Goal: Transaction & Acquisition: Purchase product/service

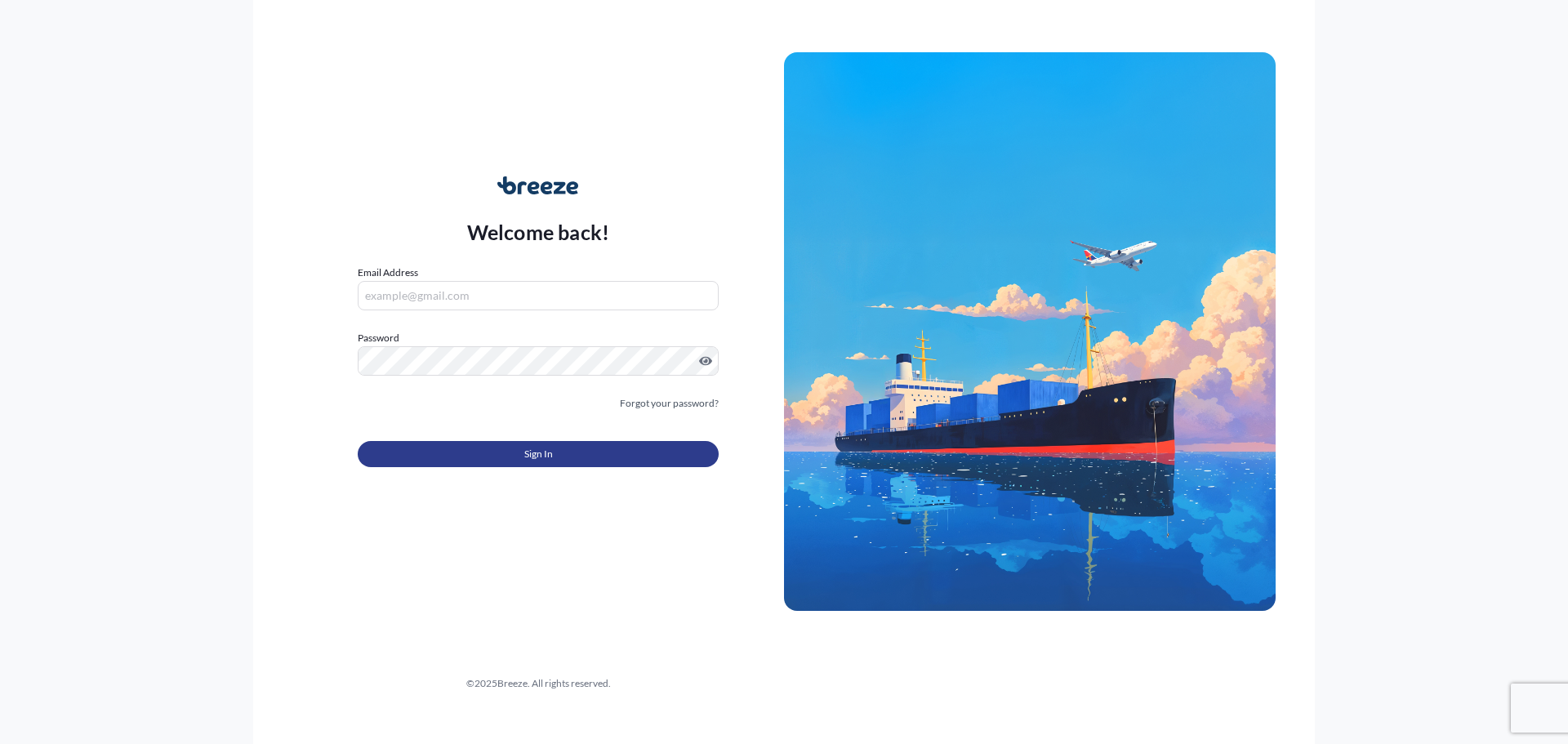
type input "[EMAIL_ADDRESS][DOMAIN_NAME]"
click at [569, 463] on button "Sign In" at bounding box center [538, 454] width 361 height 26
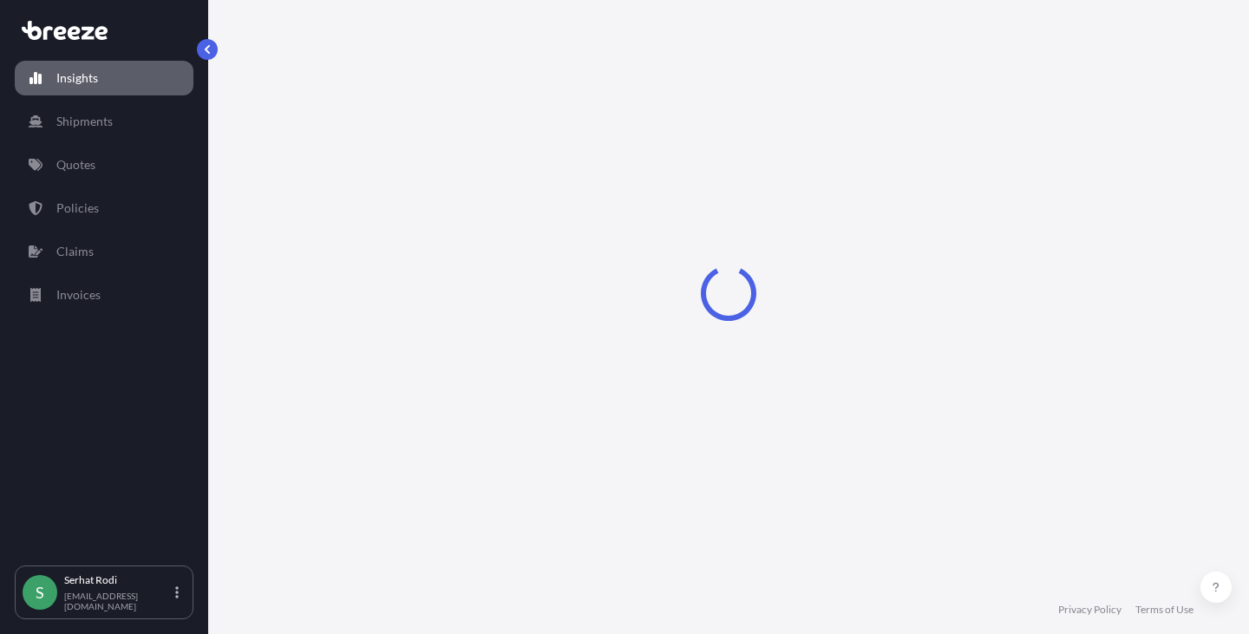
select select "2025"
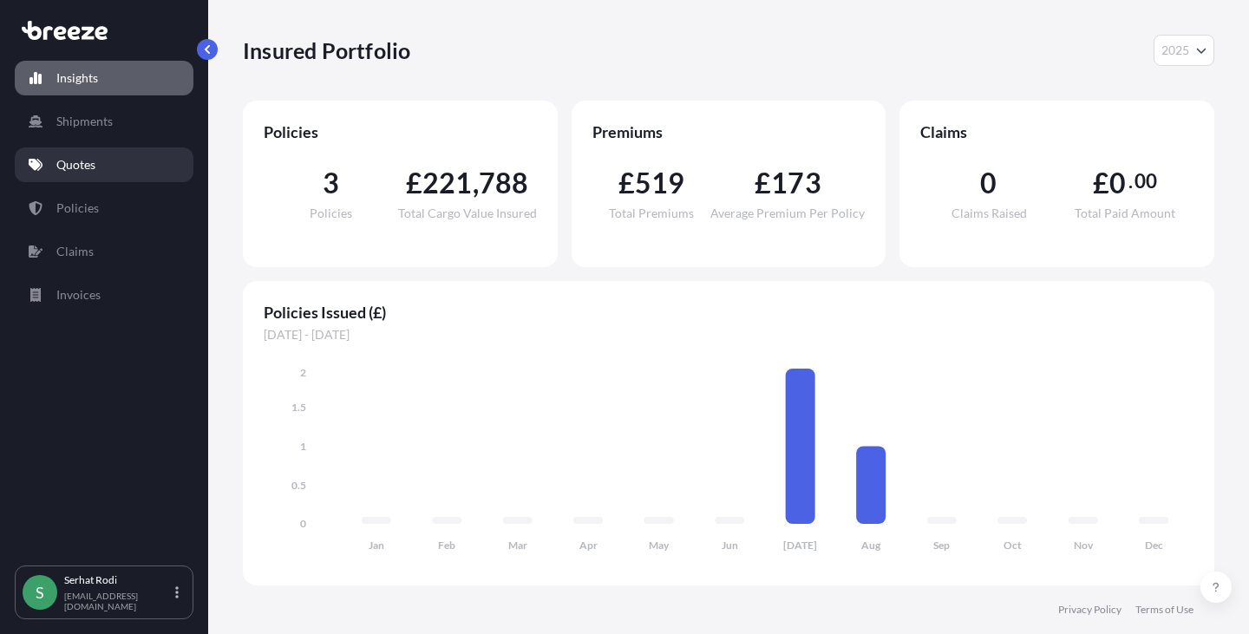
click at [112, 169] on link "Quotes" at bounding box center [104, 164] width 179 height 35
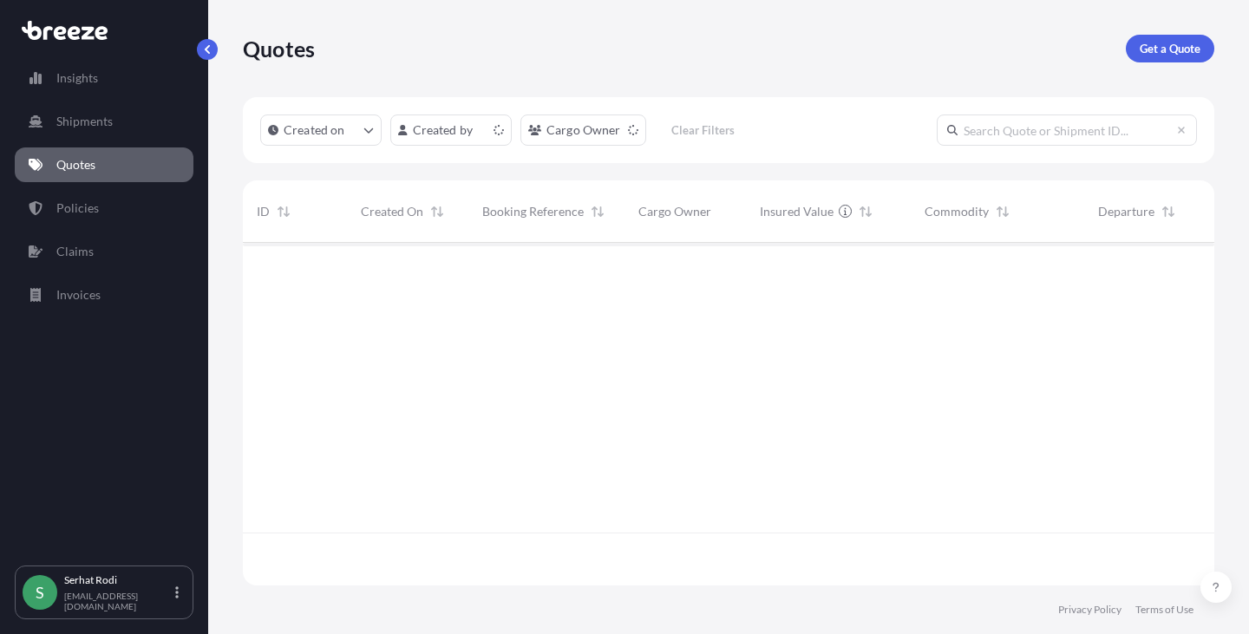
scroll to position [339, 958]
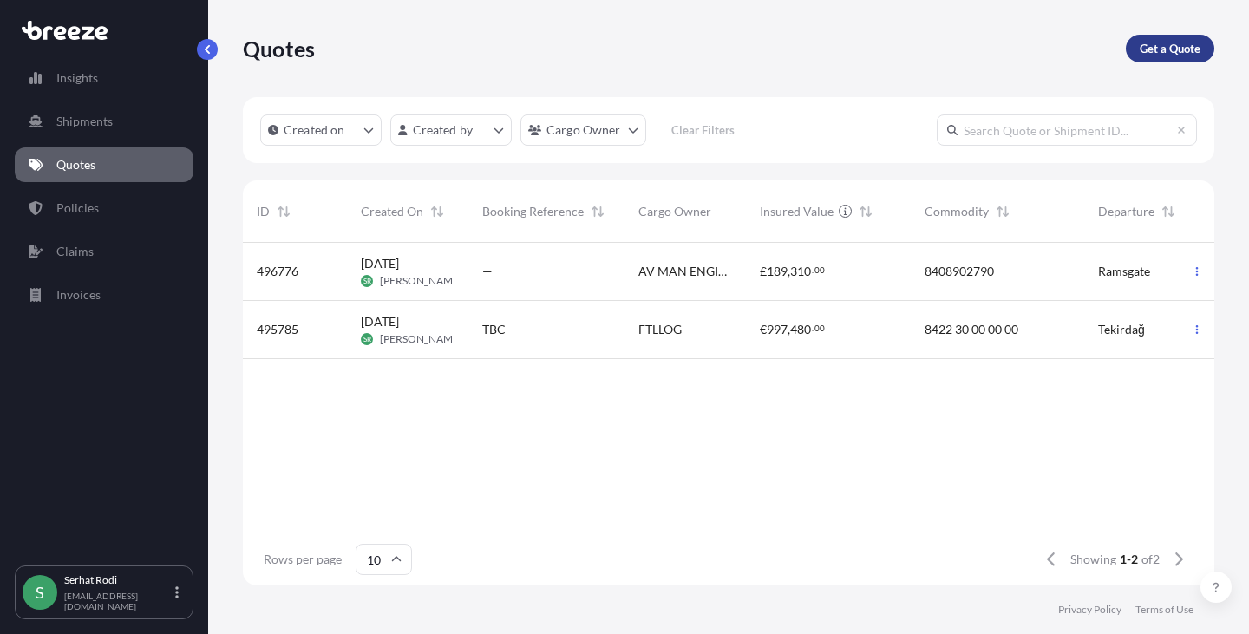
click at [1178, 49] on p "Get a Quote" at bounding box center [1169, 48] width 61 height 17
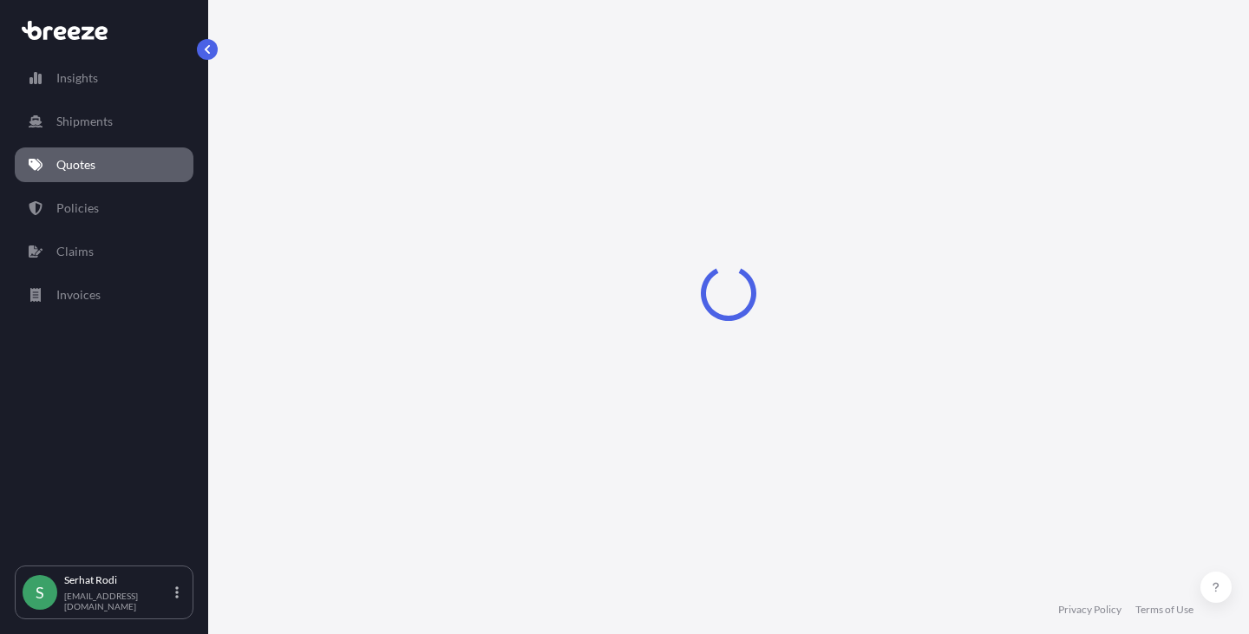
select select "Sea"
select select "1"
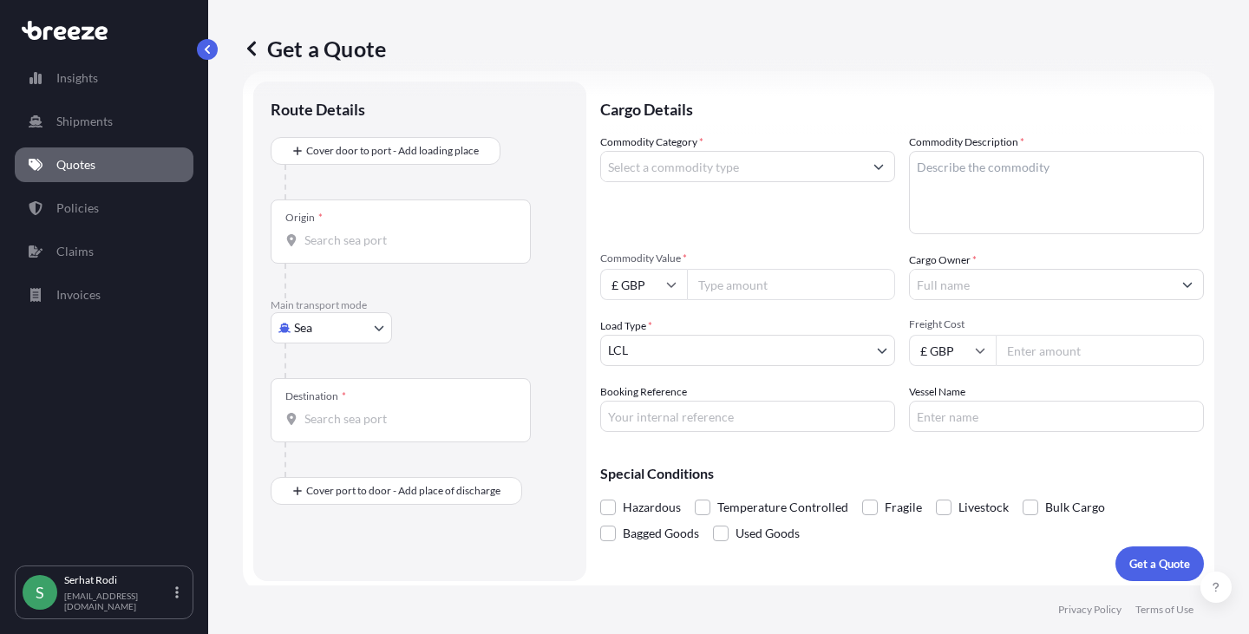
scroll to position [28, 0]
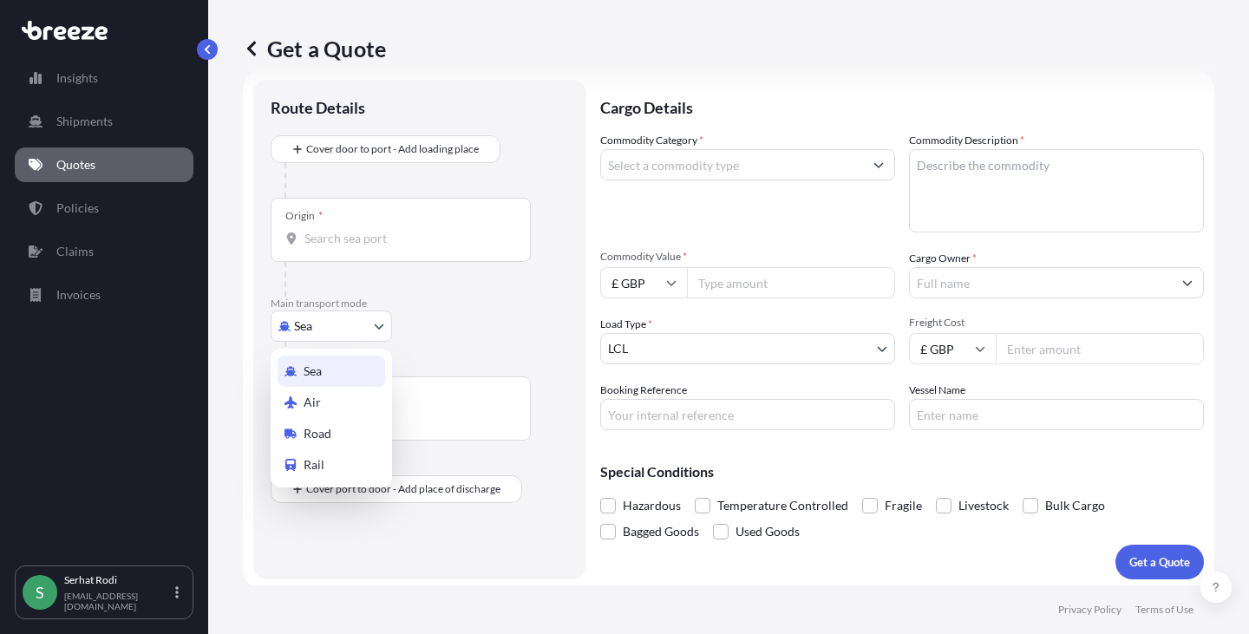
click at [346, 326] on body "Insights Shipments Quotes Policies Claims Invoices S [PERSON_NAME] [EMAIL_ADDRE…" at bounding box center [624, 317] width 1249 height 634
click at [330, 433] on span "Road" at bounding box center [317, 433] width 28 height 17
select select "Road"
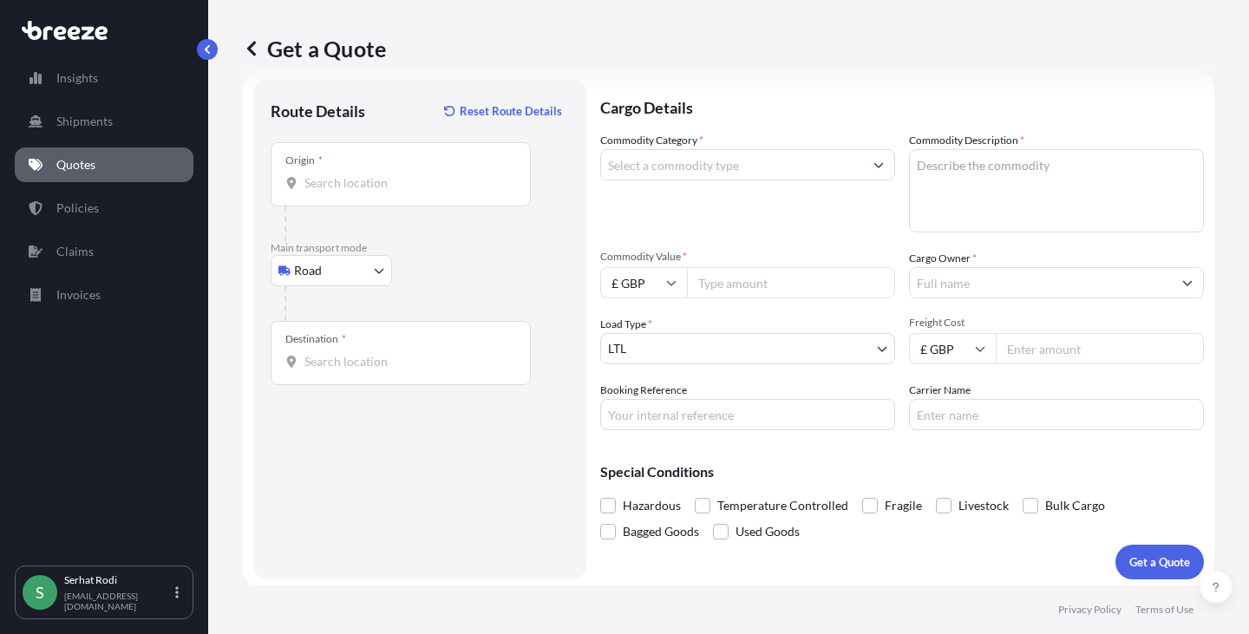
click at [493, 293] on div at bounding box center [426, 303] width 284 height 35
click at [492, 259] on div "Road Sea Air Road Rail" at bounding box center [420, 270] width 298 height 31
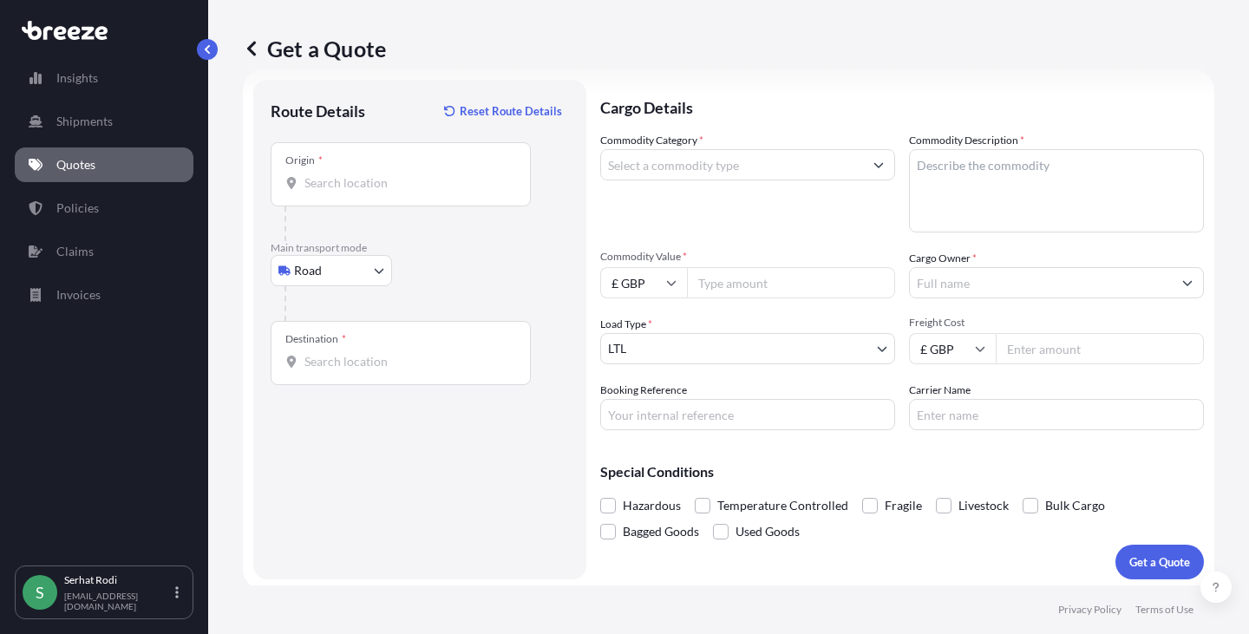
click at [492, 259] on div "Road Sea Air Road Rail" at bounding box center [420, 270] width 298 height 31
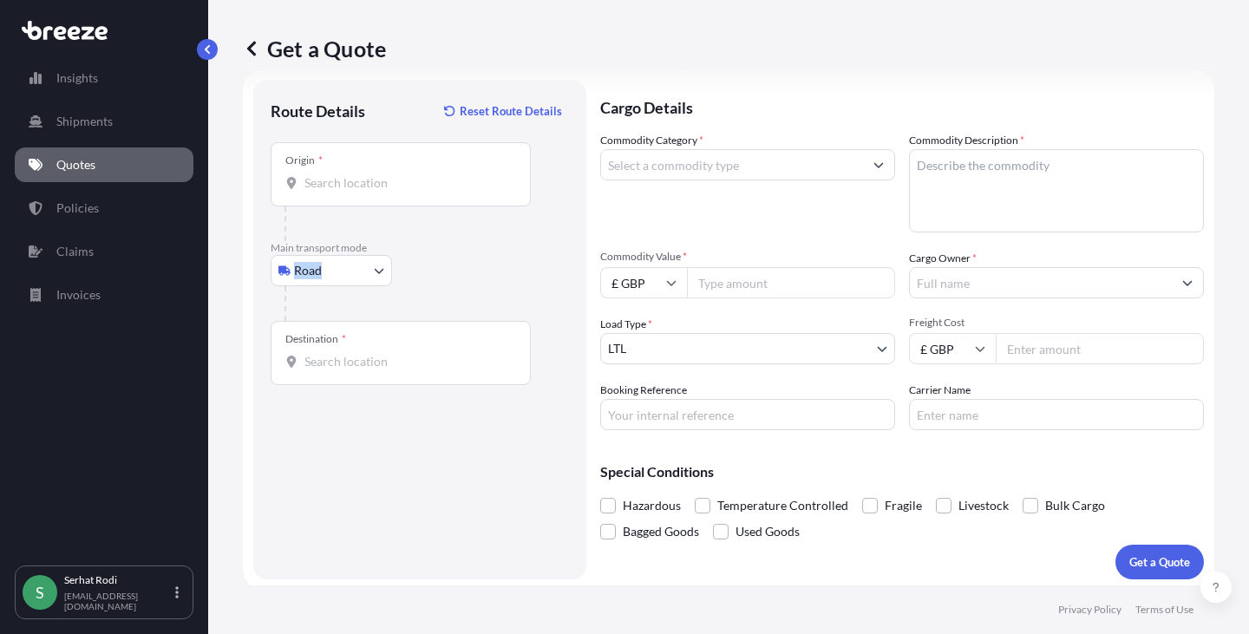
click at [492, 259] on div "Road Sea Air Road Rail" at bounding box center [420, 270] width 298 height 31
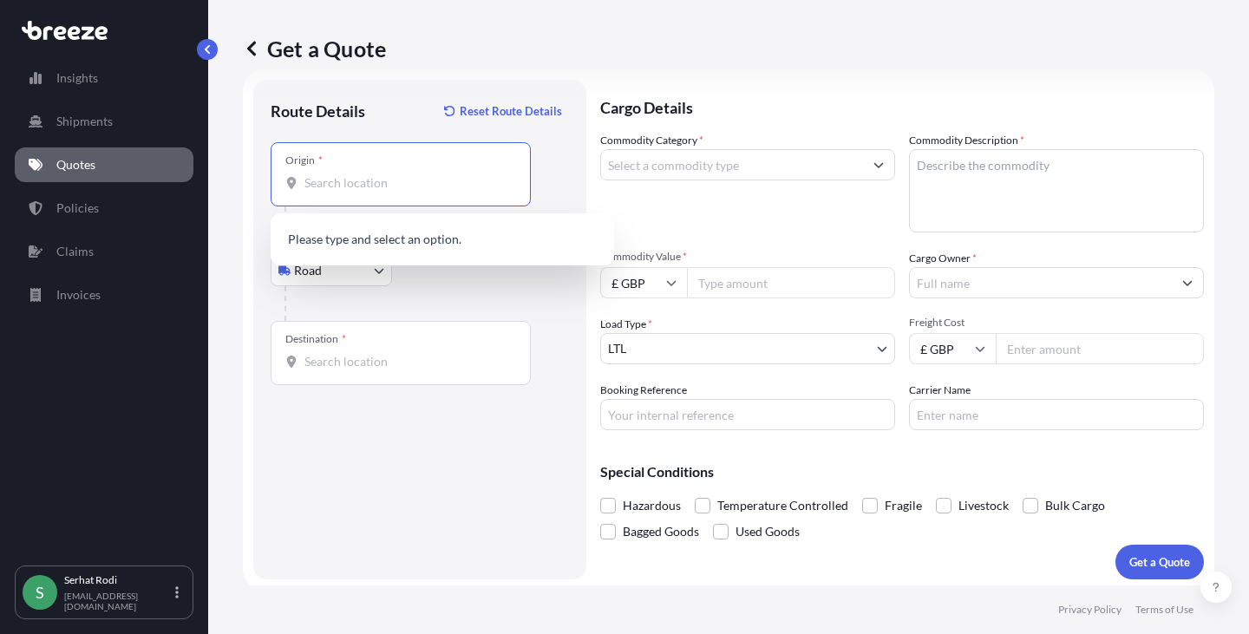
click at [388, 188] on input "Origin *" at bounding box center [406, 182] width 205 height 17
click at [665, 169] on input "Commodity Category *" at bounding box center [732, 164] width 262 height 31
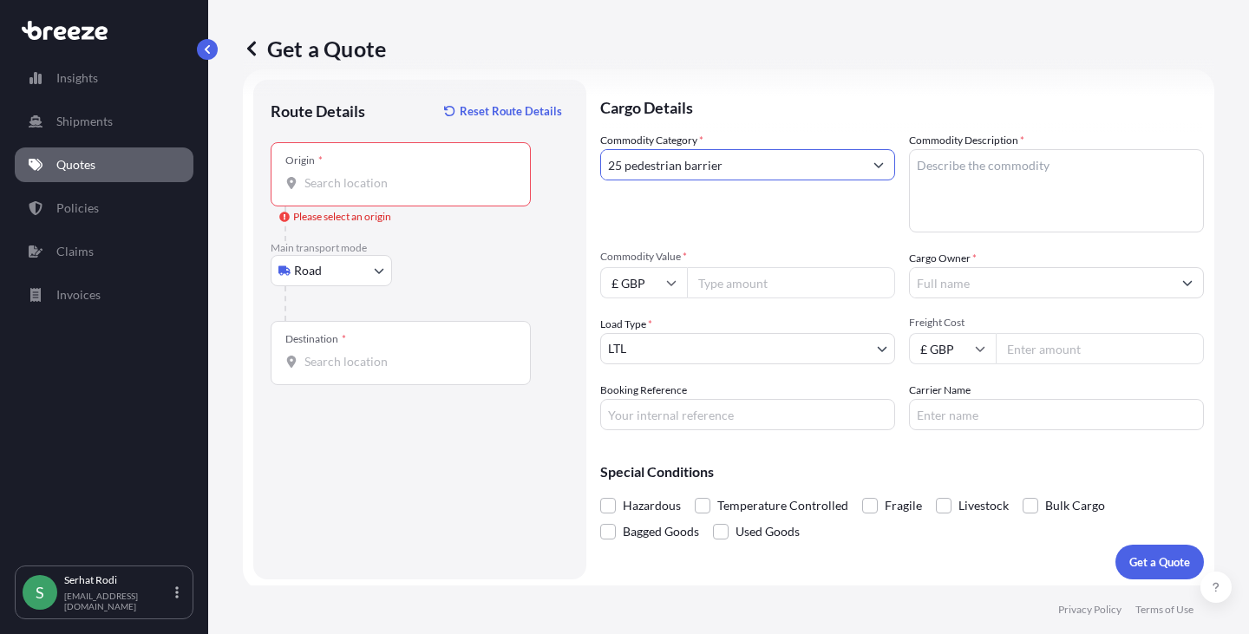
type input "25 pedestrian barrier"
click at [1047, 196] on textarea "Commodity Description *" at bounding box center [1056, 190] width 295 height 83
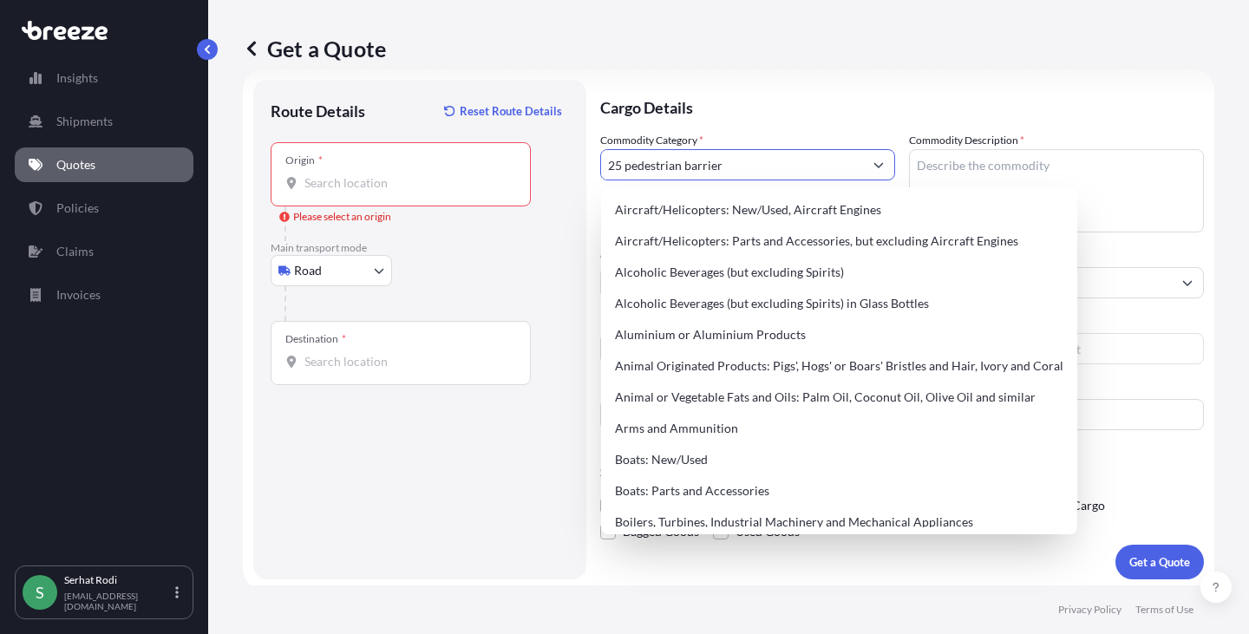
drag, startPoint x: 737, startPoint y: 171, endPoint x: 564, endPoint y: 161, distance: 172.8
click at [564, 161] on form "Route Details Reset Route Details Place of loading Road Road Rail Origin * Plea…" at bounding box center [728, 329] width 971 height 520
click at [1100, 178] on textarea "Commodity Description *" at bounding box center [1056, 190] width 295 height 83
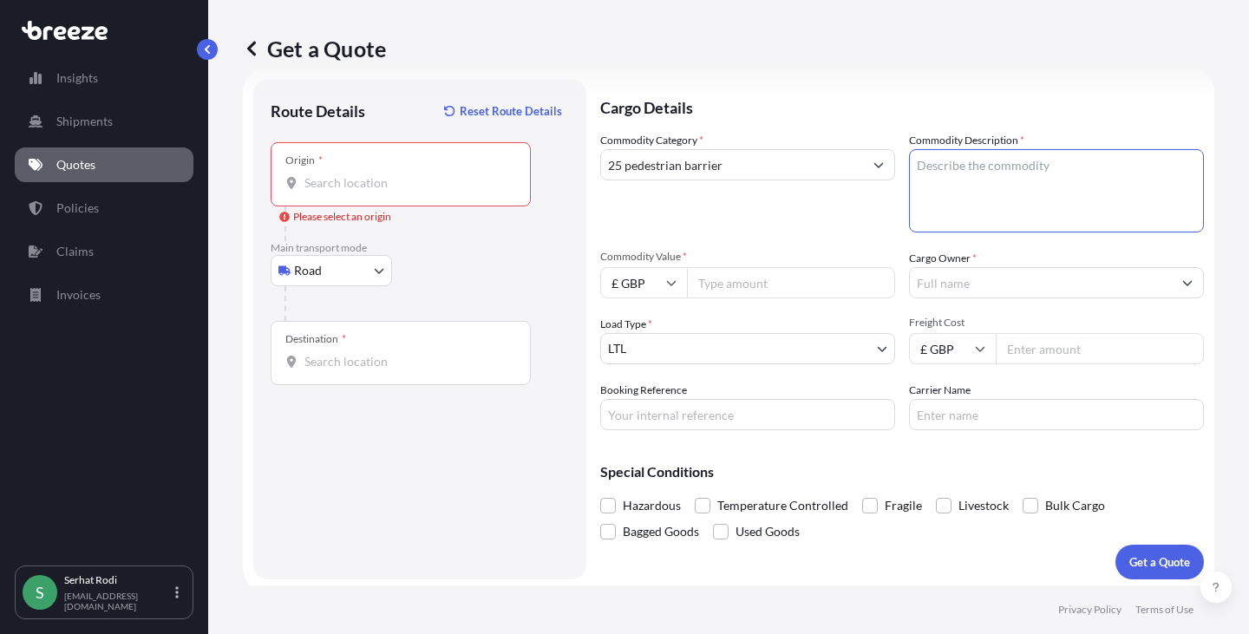
paste textarea "25 pedestrian barrier"
type textarea "25 pedestrian barrier"
click at [796, 173] on input "25 pedestrian barrier" at bounding box center [732, 164] width 262 height 31
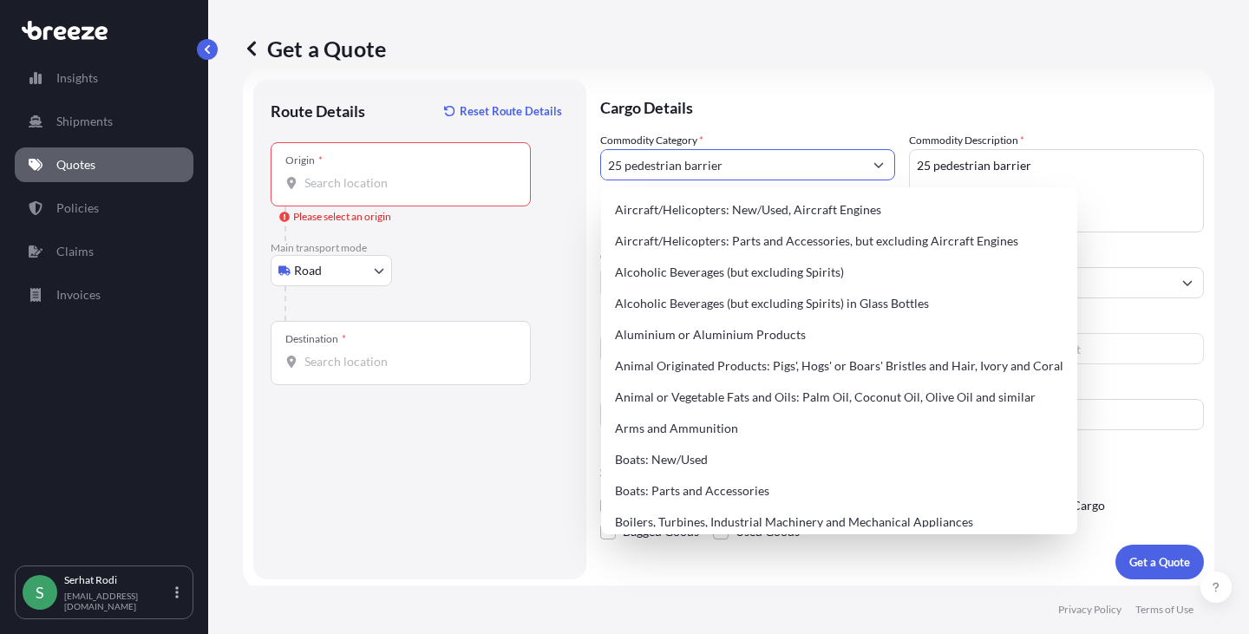
drag, startPoint x: 762, startPoint y: 166, endPoint x: 388, endPoint y: 132, distance: 375.3
click at [392, 132] on form "Route Details Reset Route Details Place of loading Road Road Rail Origin * Plea…" at bounding box center [728, 329] width 971 height 520
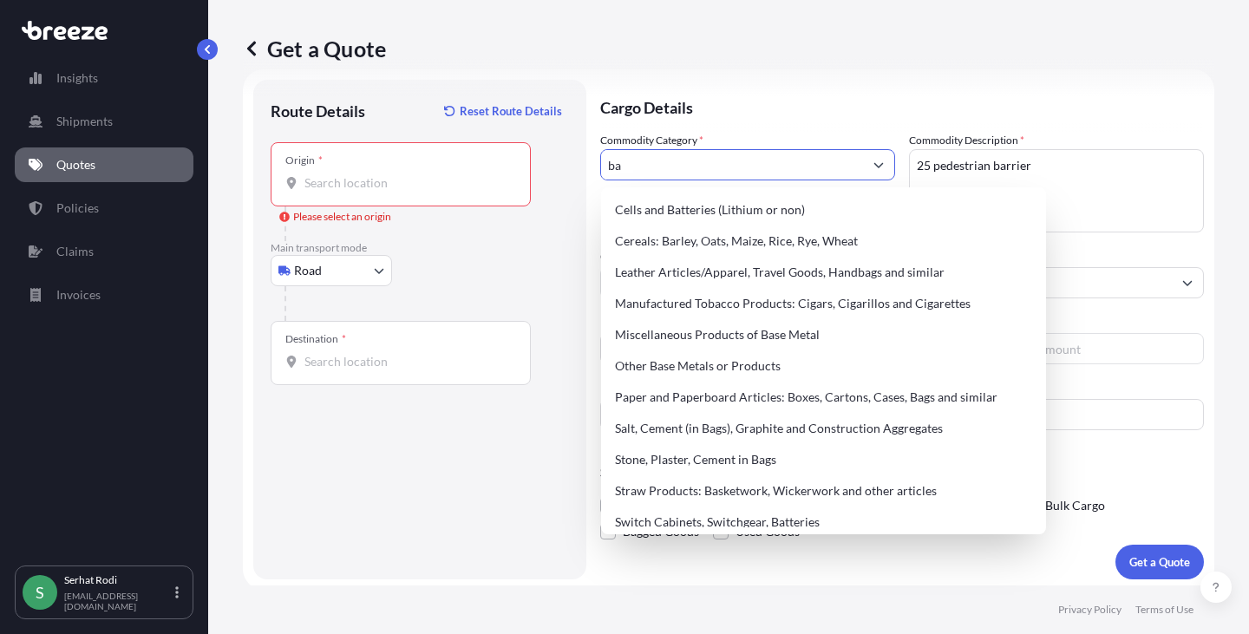
type input "b"
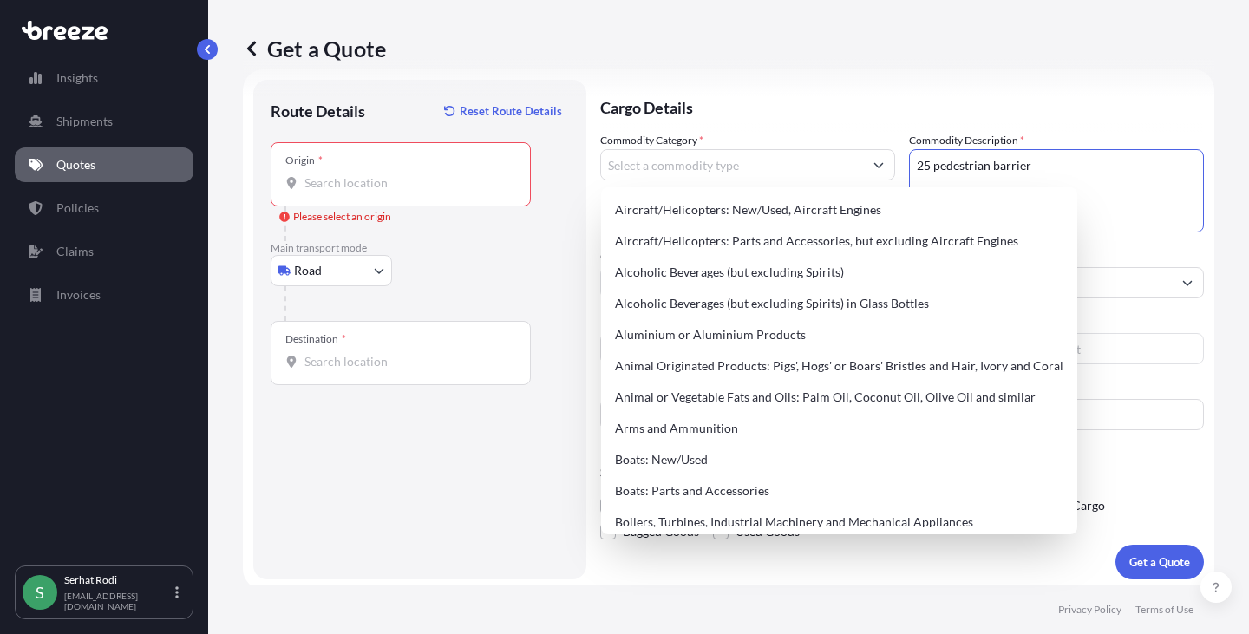
click at [910, 166] on textarea "25 pedestrian barrier" at bounding box center [1056, 190] width 295 height 83
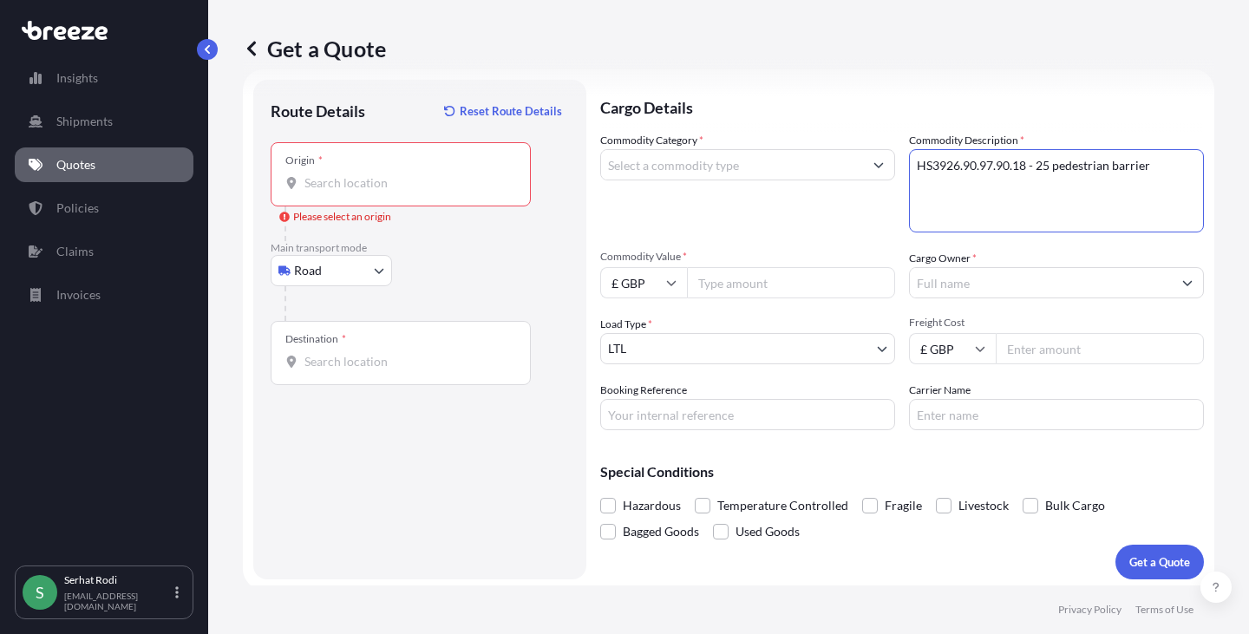
type textarea "HS3926.90.97.90.18 - 25 pedestrian barrier"
click at [410, 179] on input "Origin * Please select an origin" at bounding box center [406, 182] width 205 height 17
click at [387, 186] on input "Origin * Please select an origin" at bounding box center [406, 182] width 205 height 17
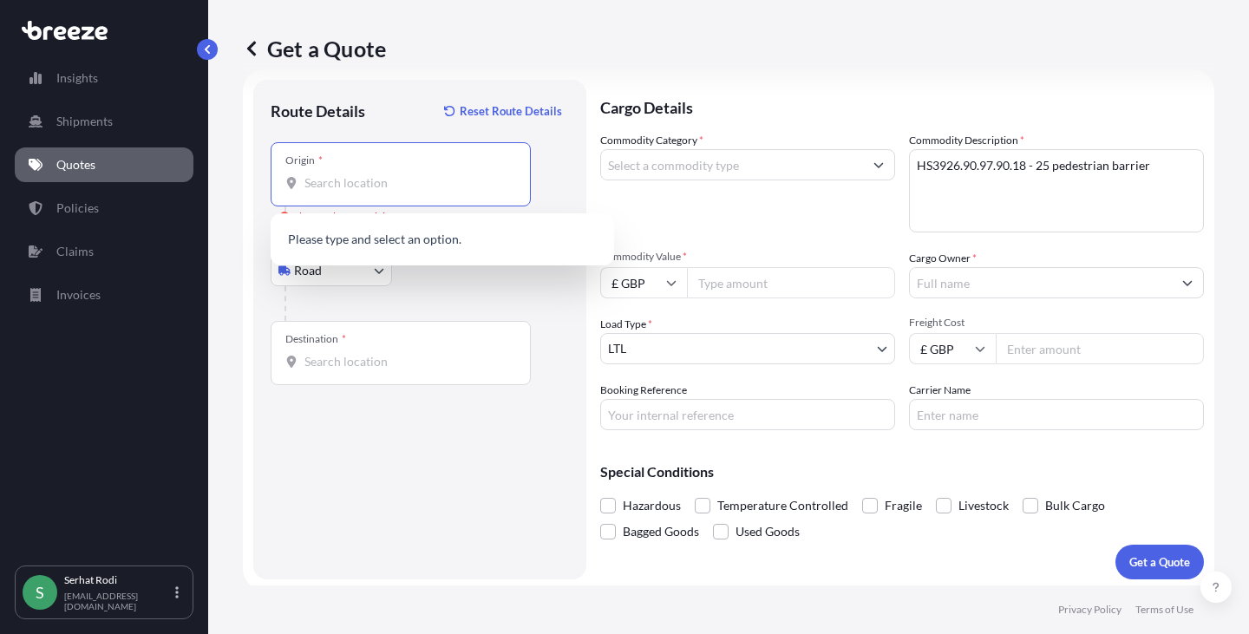
paste input "TN23 6LL"
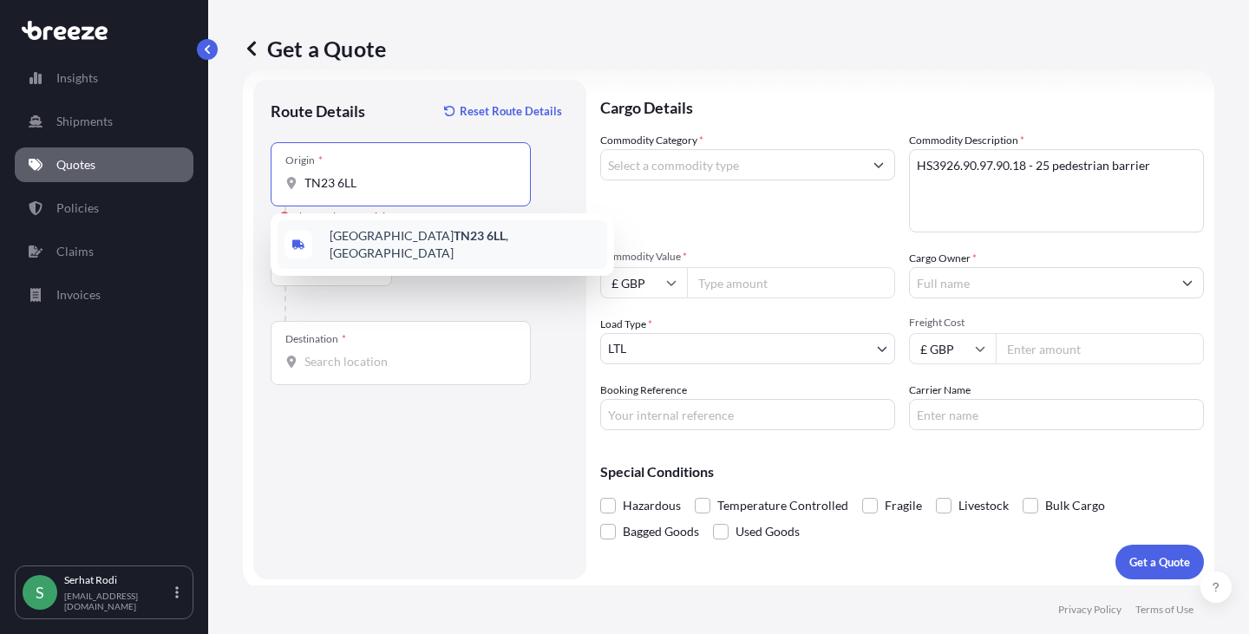
click at [398, 243] on span "[STREET_ADDRESS]" at bounding box center [465, 244] width 271 height 35
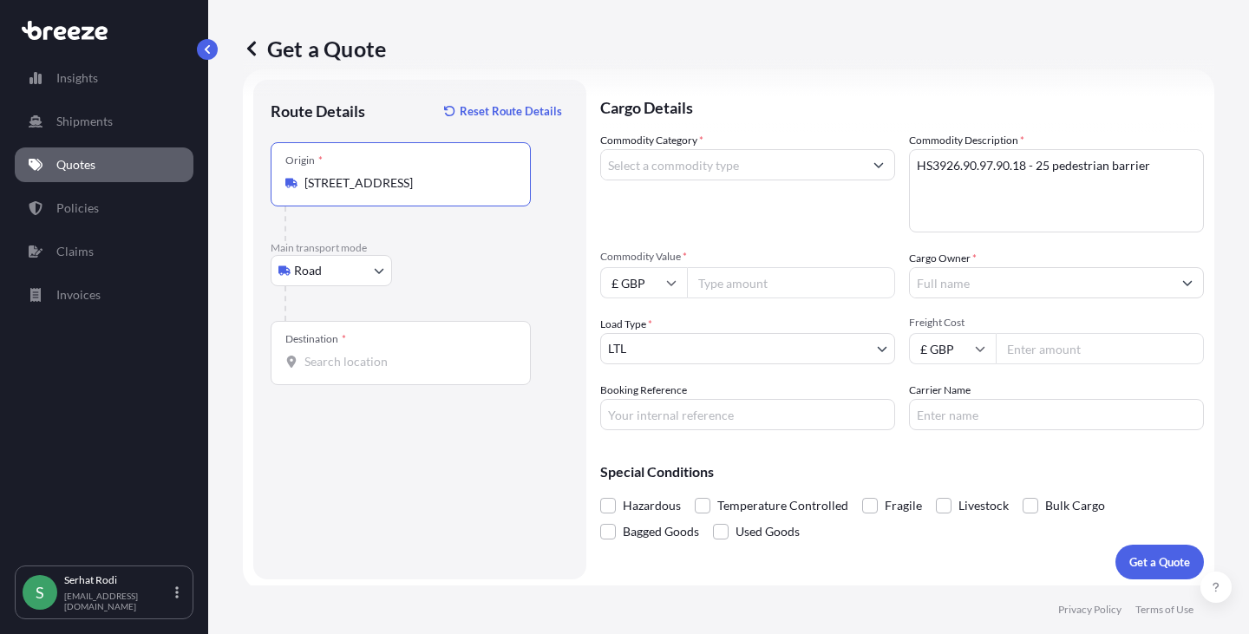
type input "[STREET_ADDRESS]"
click at [349, 367] on input "Destination *" at bounding box center [406, 361] width 205 height 17
paste input "NR34 8TS"
type input "[STREET_ADDRESS]"
drag, startPoint x: 1021, startPoint y: 167, endPoint x: 929, endPoint y: 168, distance: 92.8
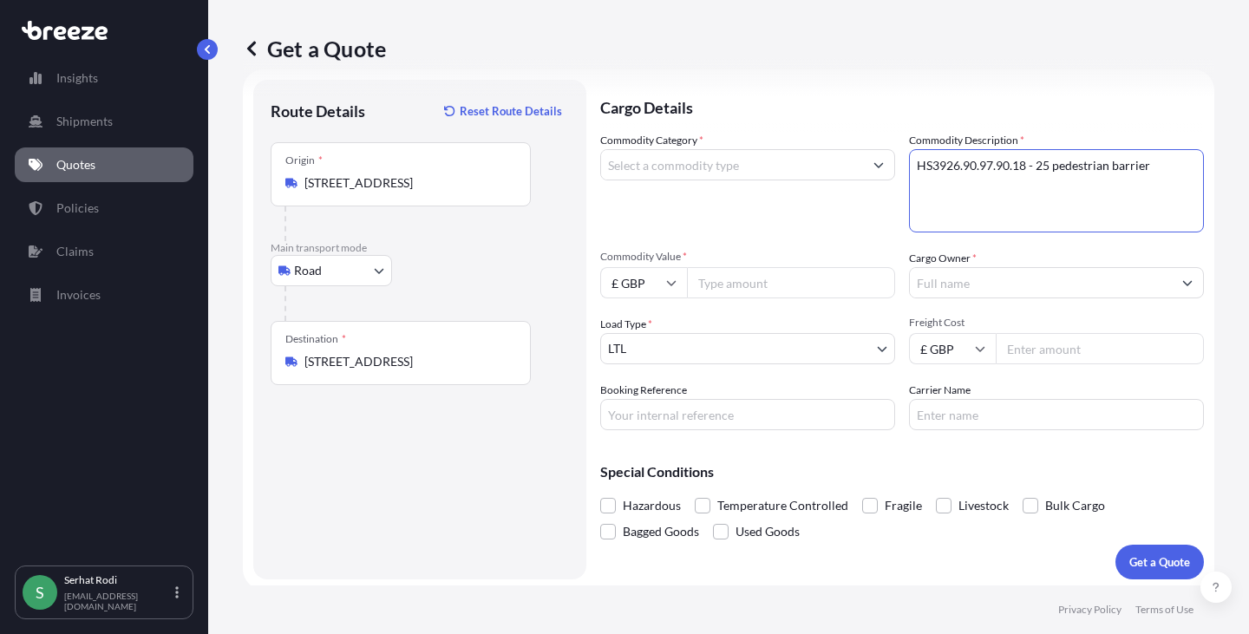
click at [929, 168] on textarea "HS3926.90.97.90.18 - 25 pedestrian barrier" at bounding box center [1056, 190] width 295 height 83
click at [625, 161] on input "Commodity Category *" at bounding box center [732, 164] width 262 height 31
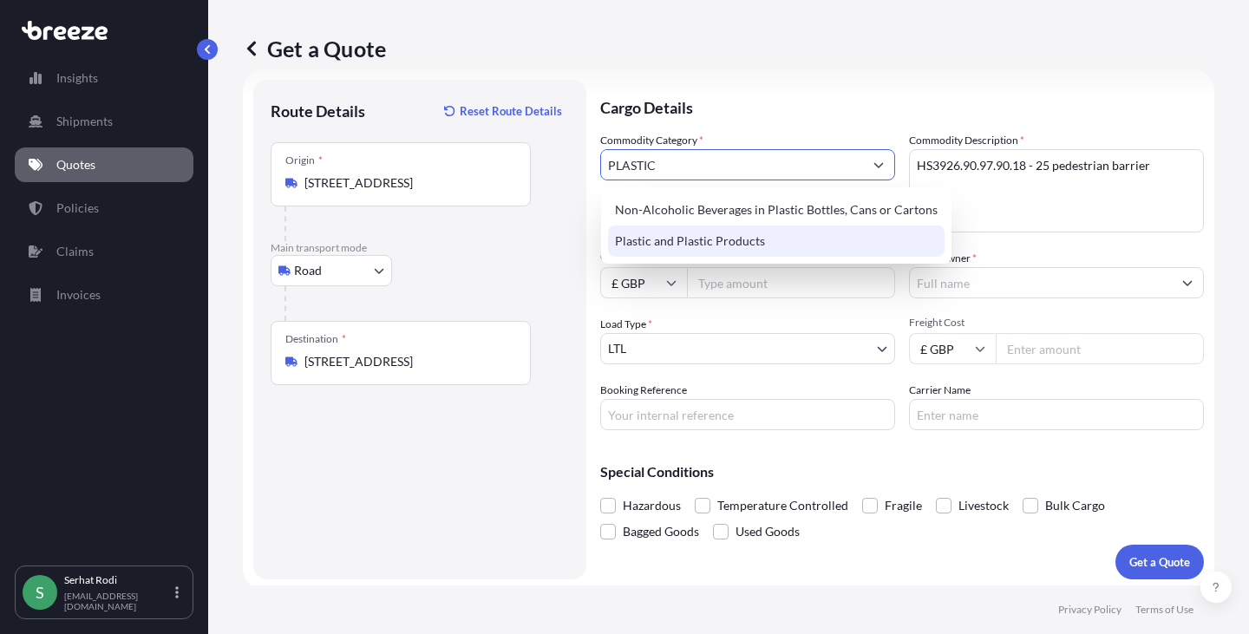
click at [734, 247] on div "Plastic and Plastic Products" at bounding box center [776, 240] width 336 height 31
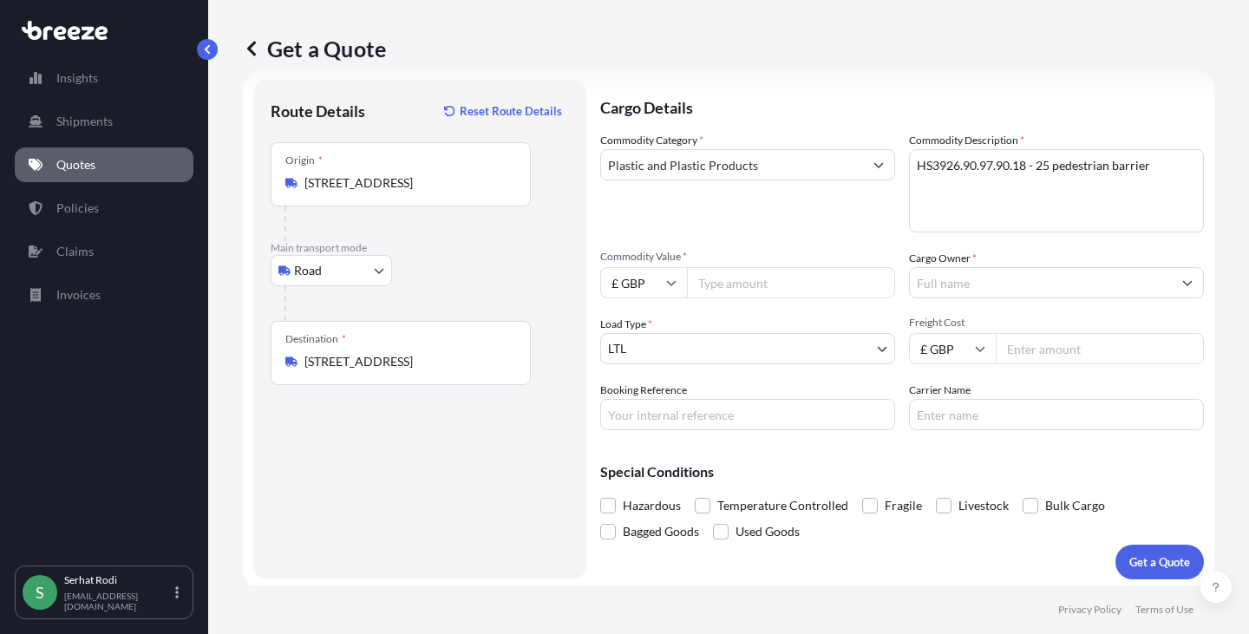
type input "Alcoholic Beverages (but excluding Spirits)"
click at [628, 276] on input "£ GBP" at bounding box center [643, 282] width 87 height 31
click at [648, 324] on div "€ EUR" at bounding box center [643, 330] width 73 height 33
type input "€ EUR"
click at [758, 284] on input "Commodity Value *" at bounding box center [791, 282] width 208 height 31
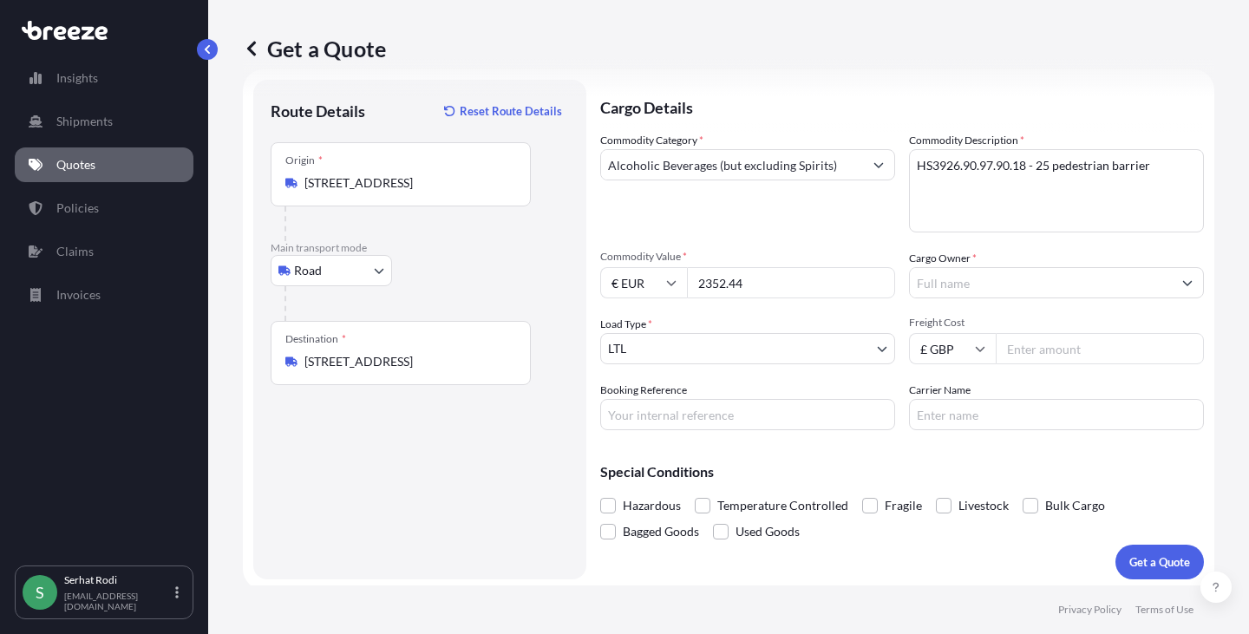
type input "2352.44"
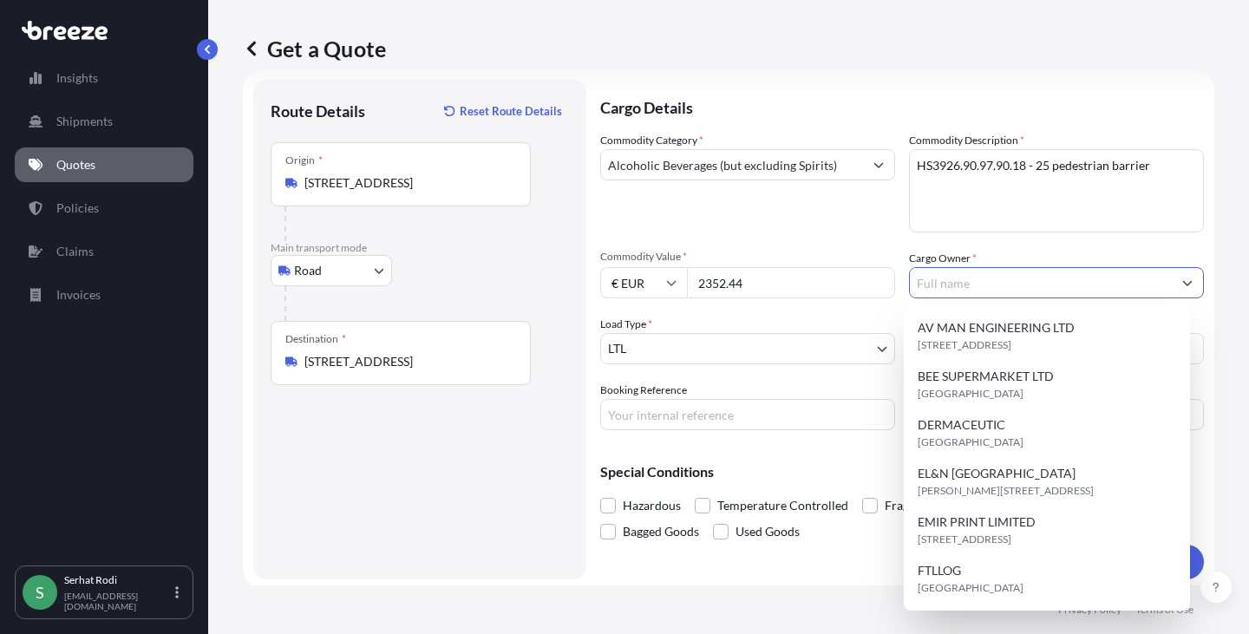
click at [943, 289] on input "Cargo Owner *" at bounding box center [1041, 282] width 262 height 31
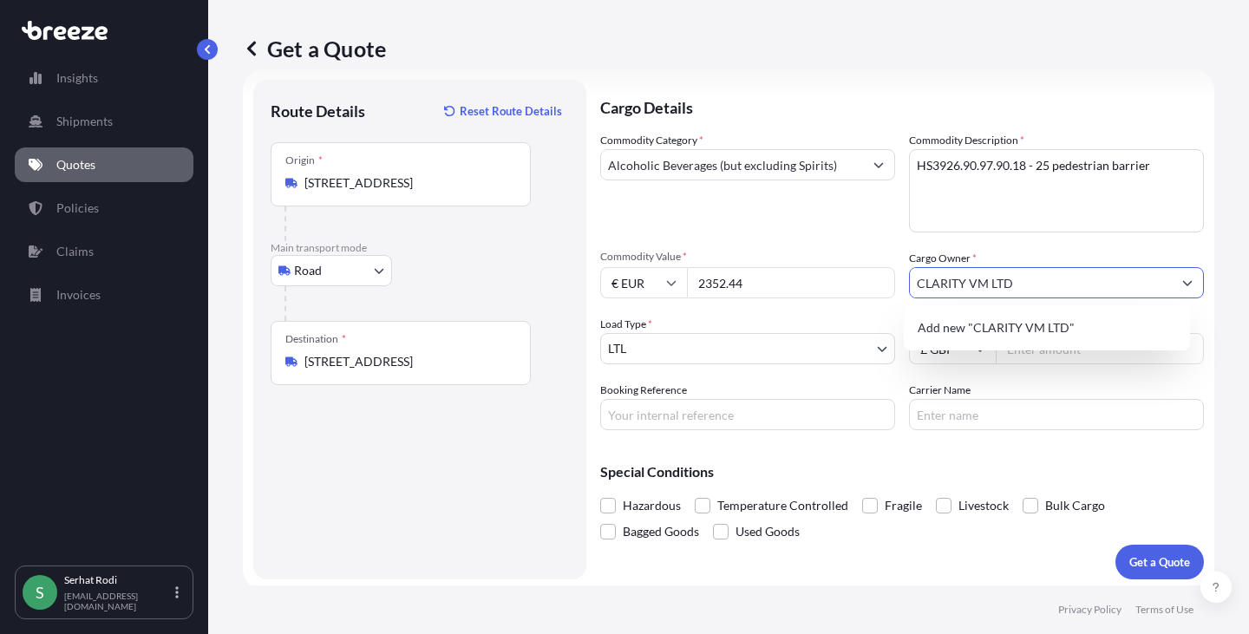
type input "CLARITY VM LTD"
click at [832, 237] on div "Commodity Category * Alcoholic Beverages (but excluding Spirits) Commodity Desc…" at bounding box center [902, 281] width 604 height 298
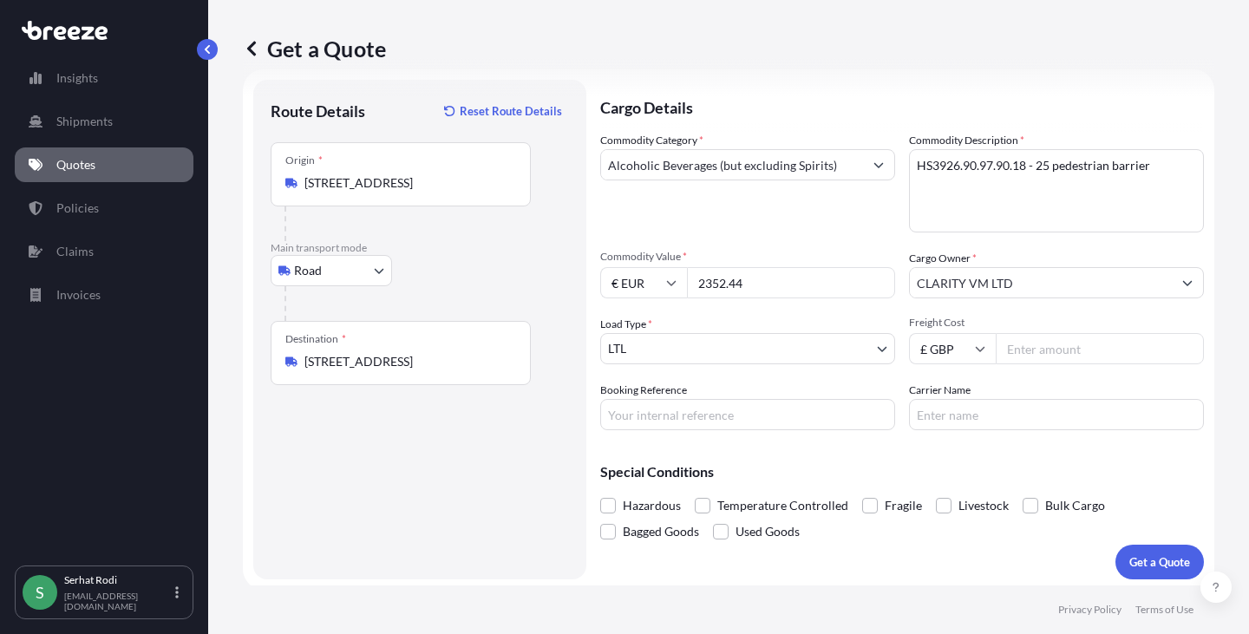
click at [1059, 350] on input "Freight Cost" at bounding box center [1099, 348] width 208 height 31
type input "350"
click at [698, 352] on body "Insights Shipments Quotes Policies Claims Invoices S [PERSON_NAME] [EMAIL_ADDRE…" at bounding box center [624, 317] width 1249 height 634
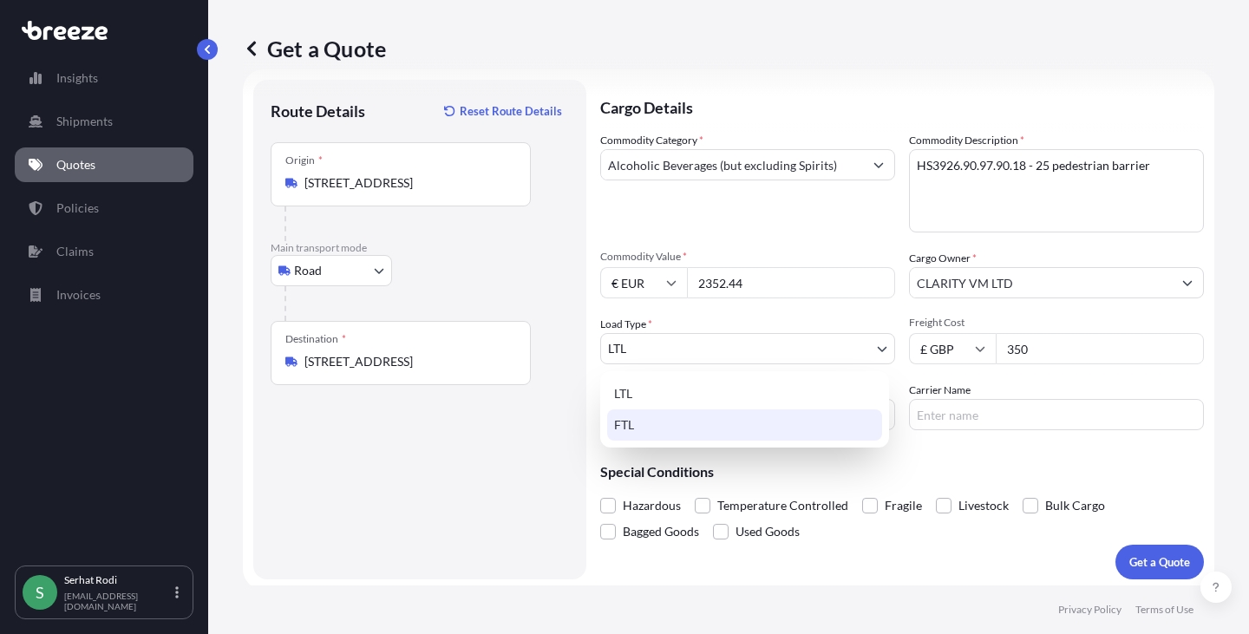
click at [671, 421] on div "FTL" at bounding box center [744, 424] width 275 height 31
select select "2"
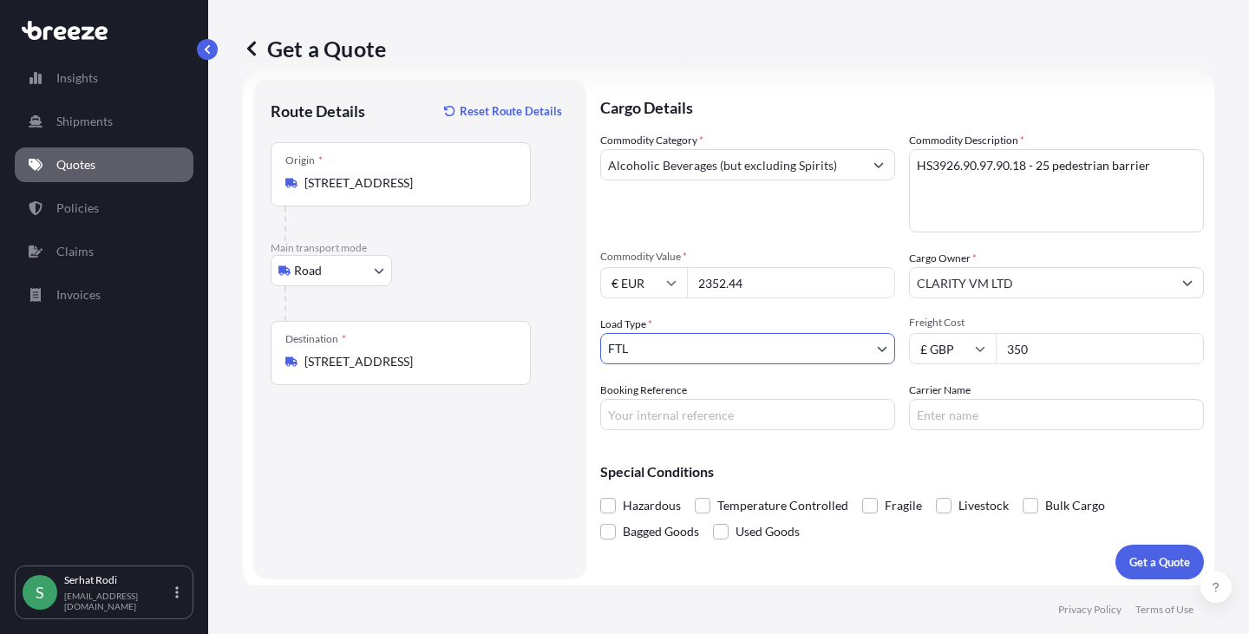
click at [1041, 350] on input "350" at bounding box center [1099, 348] width 208 height 31
type input "300"
click at [984, 412] on input "Carrier Name" at bounding box center [1056, 414] width 295 height 31
type input "ALTERNATIVE SOLUTIONS"
click at [744, 420] on input "Booking Reference" at bounding box center [747, 414] width 295 height 31
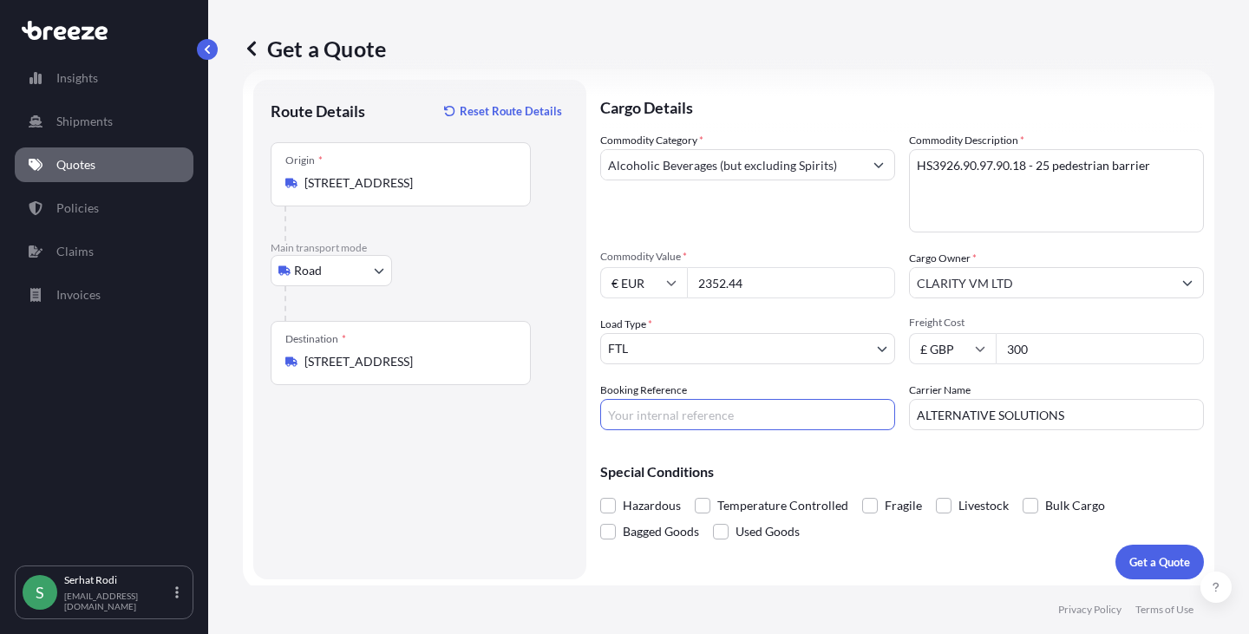
paste input "3926.90.97.90.18"
type input "3926.90.97.90.18"
drag, startPoint x: 755, startPoint y: 417, endPoint x: 247, endPoint y: 319, distance: 517.5
click at [251, 321] on form "Route Details Reset Route Details Place of loading Road Road Rail Origin * [GEO…" at bounding box center [728, 329] width 971 height 520
click at [740, 422] on input "Booking Reference" at bounding box center [747, 414] width 295 height 31
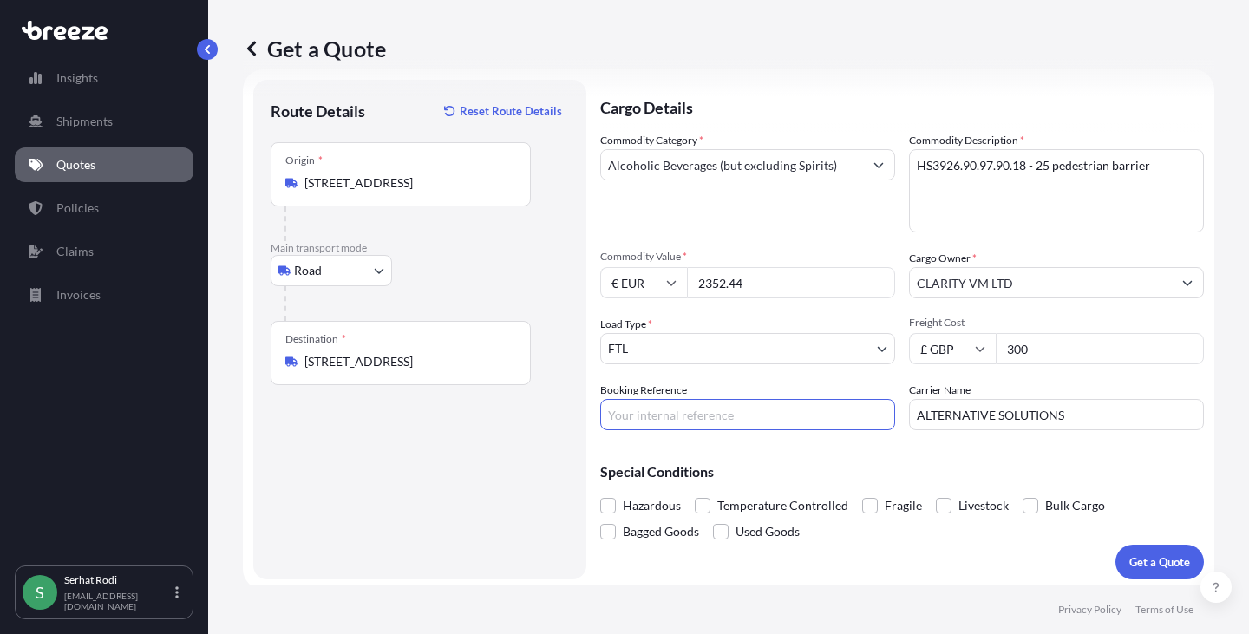
paste input "FTL2500590"
type input "FTL2500590"
click at [1150, 562] on p "Get a Quote" at bounding box center [1159, 561] width 61 height 17
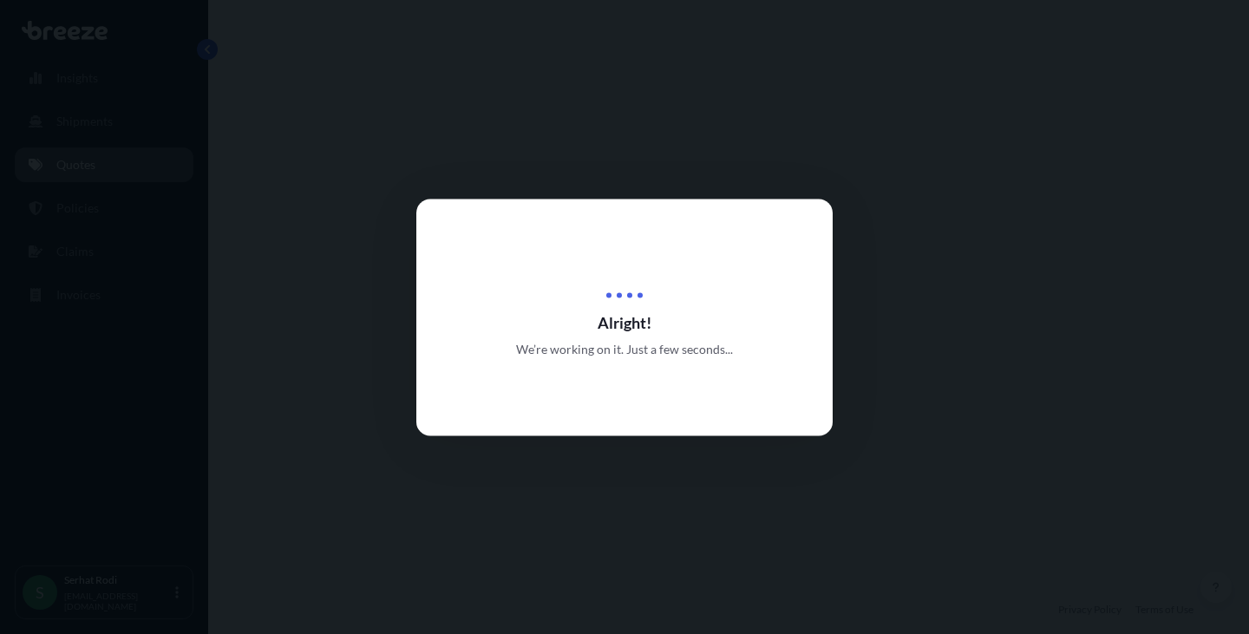
select select "Road"
select select "2"
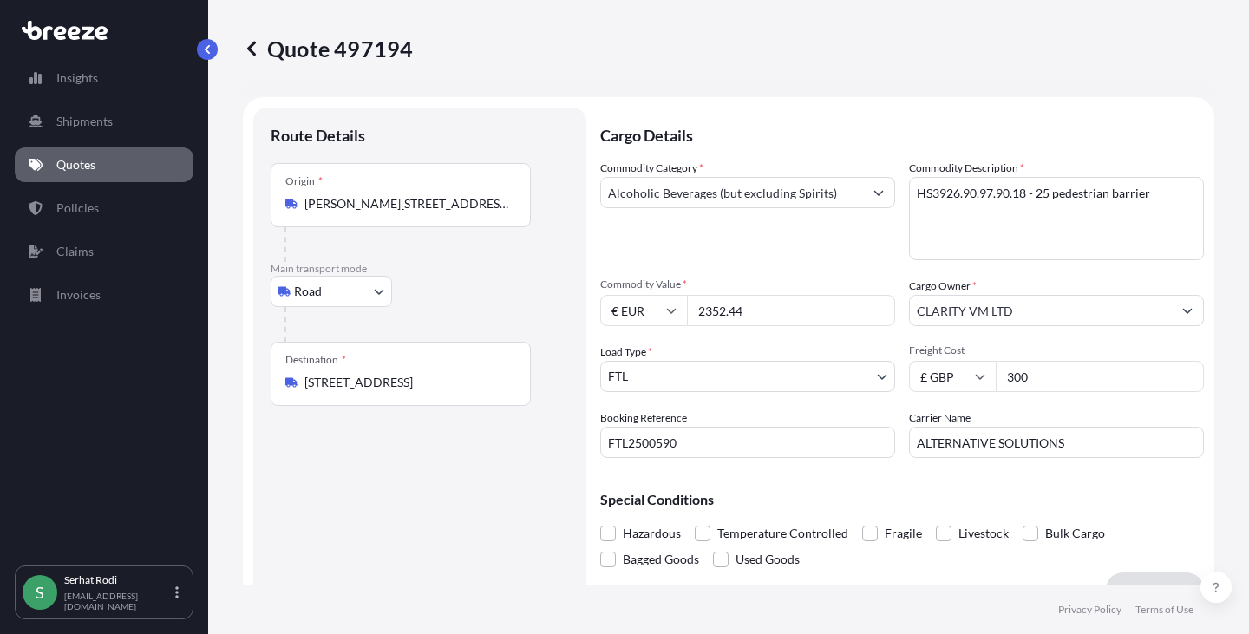
click at [759, 316] on input "2352.44" at bounding box center [791, 310] width 208 height 31
click at [780, 318] on input "2352.44" at bounding box center [791, 310] width 208 height 31
drag, startPoint x: 631, startPoint y: 291, endPoint x: 550, endPoint y: 280, distance: 82.3
click at [550, 281] on form "Route Details Place of loading Road Road Rail Origin * [PERSON_NAME][GEOGRAPHIC…" at bounding box center [728, 357] width 971 height 520
click at [646, 304] on input "€ EUR" at bounding box center [643, 310] width 87 height 31
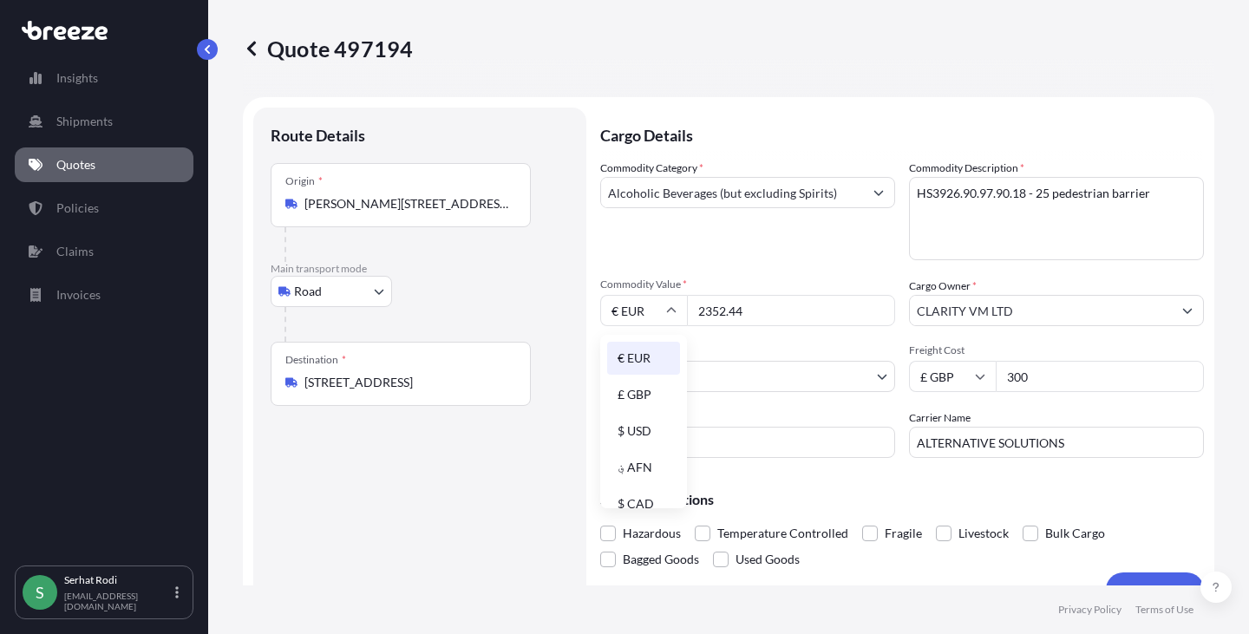
drag, startPoint x: 655, startPoint y: 386, endPoint x: 663, endPoint y: 374, distance: 14.9
click at [654, 388] on div "£ GBP" at bounding box center [643, 394] width 73 height 33
type input "£ GBP"
click at [744, 303] on input "2352.44" at bounding box center [791, 310] width 208 height 31
drag, startPoint x: 765, startPoint y: 305, endPoint x: 513, endPoint y: 292, distance: 251.8
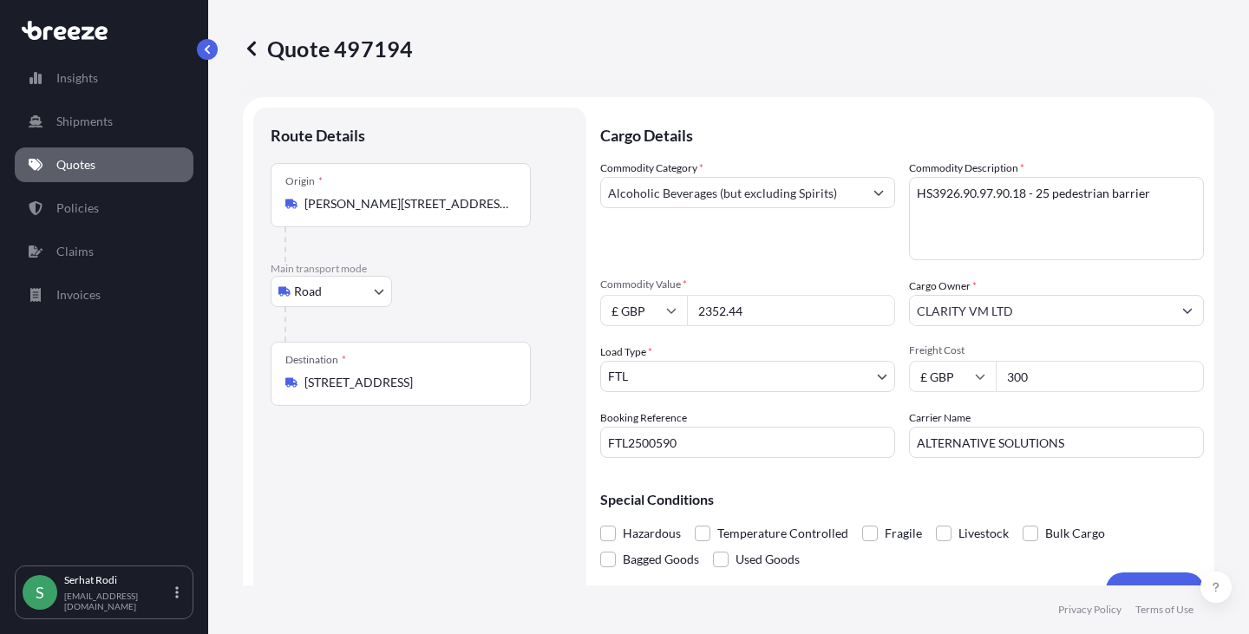
click at [515, 292] on form "Route Details Place of loading Road Road Rail Origin * [PERSON_NAME][GEOGRAPHIC…" at bounding box center [728, 357] width 971 height 520
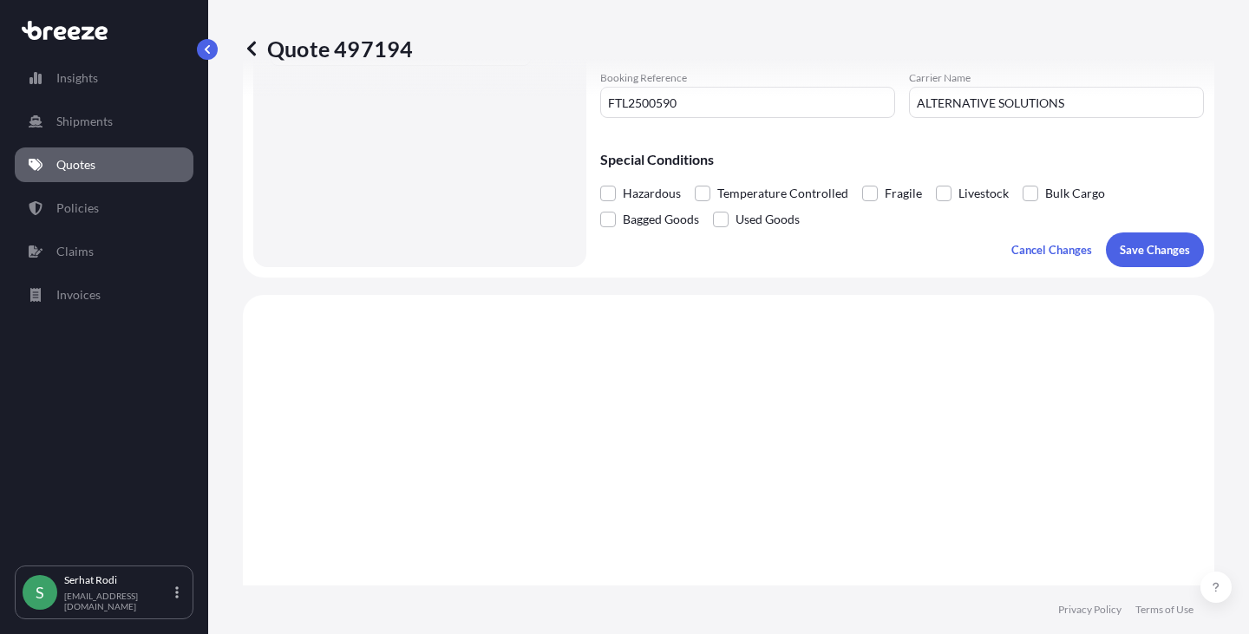
scroll to position [173, 0]
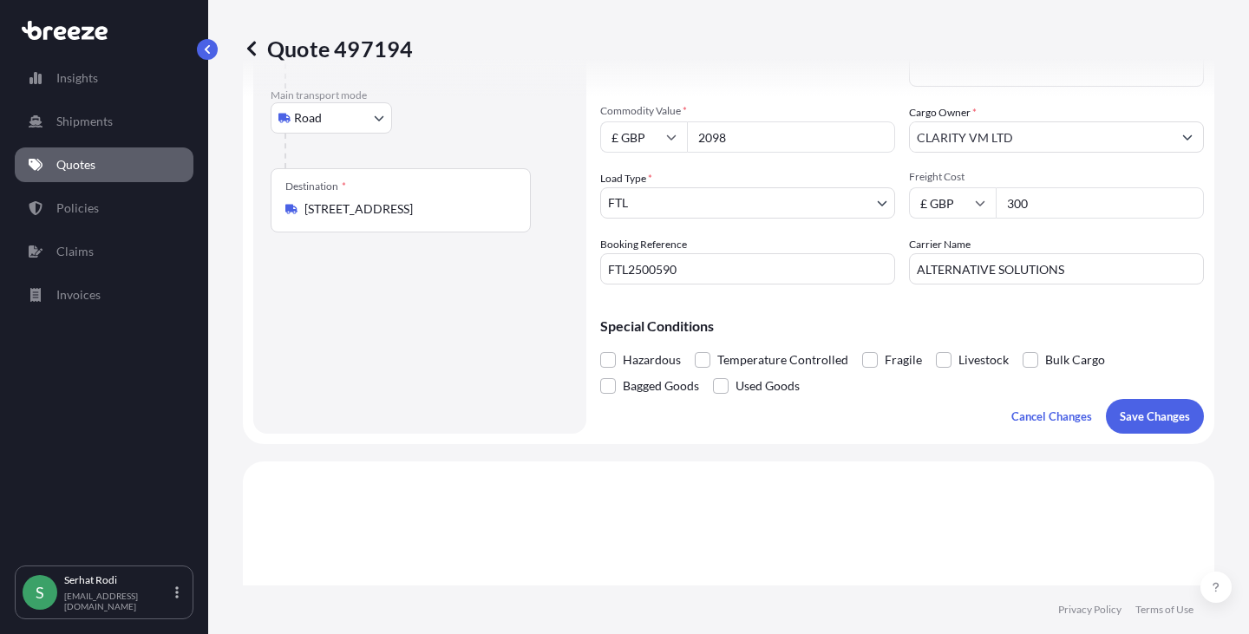
drag, startPoint x: 767, startPoint y: 140, endPoint x: 461, endPoint y: 134, distance: 306.2
click at [471, 134] on form "Route Details Place of loading Road Road Rail Origin * [PERSON_NAME][GEOGRAPHIC…" at bounding box center [728, 184] width 971 height 520
type input "2100"
click at [1152, 421] on p "Save Changes" at bounding box center [1154, 416] width 70 height 17
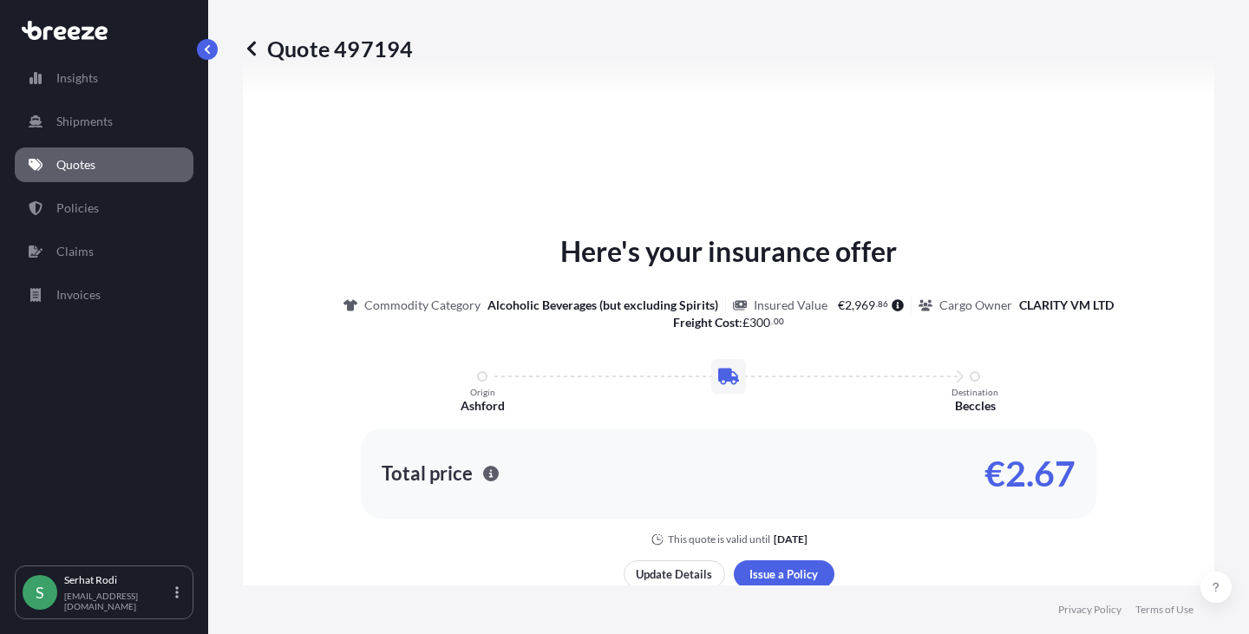
select select "Road"
select select "2"
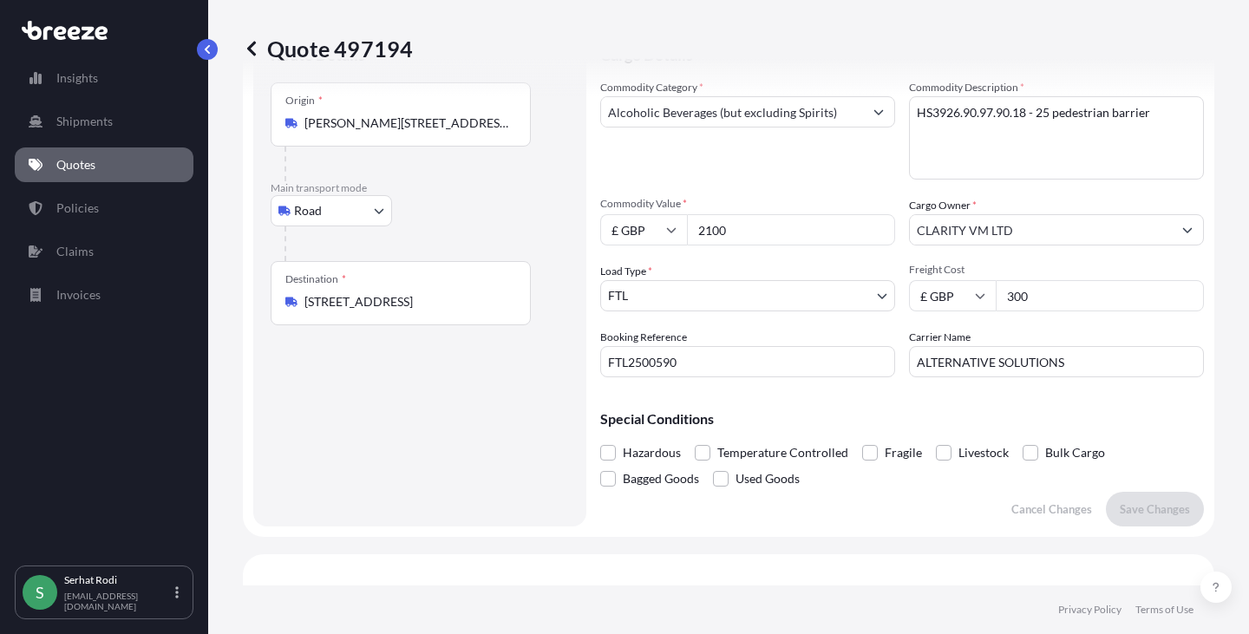
scroll to position [114, 0]
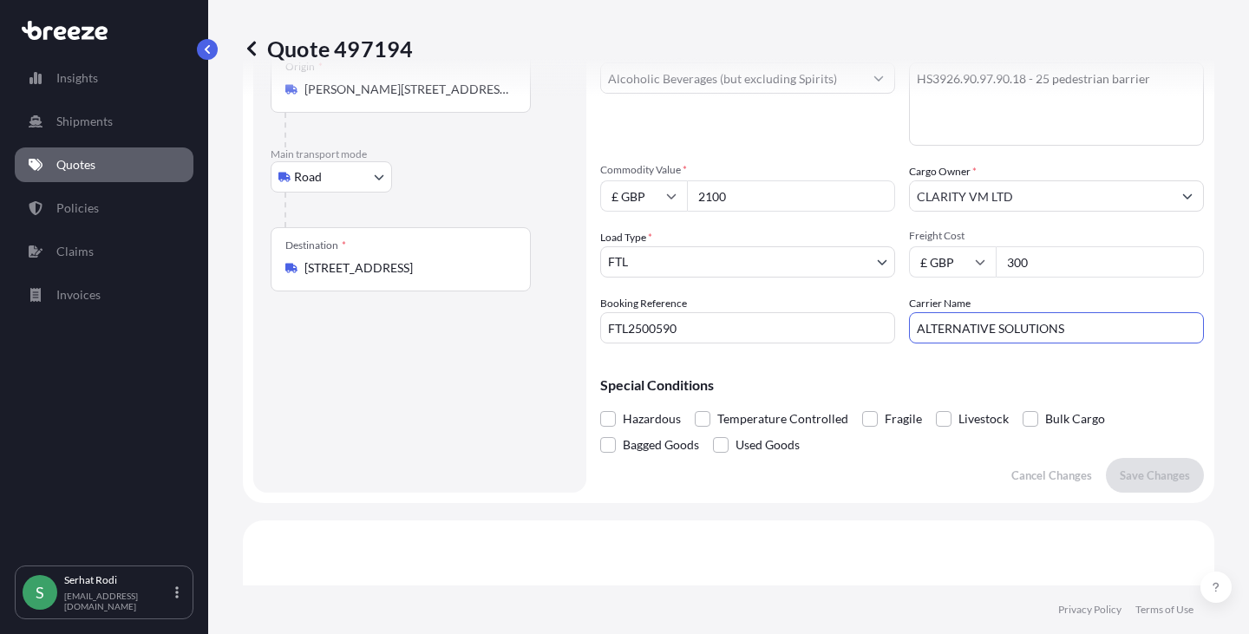
click at [1095, 328] on input "ALTERNATIVE SOLUTIONS" at bounding box center [1056, 327] width 295 height 31
drag, startPoint x: 1085, startPoint y: 328, endPoint x: 709, endPoint y: 300, distance: 376.5
click at [719, 302] on div "Commodity Category * Alcoholic Beverages (but excluding Spirits) Commodity Desc…" at bounding box center [902, 194] width 604 height 298
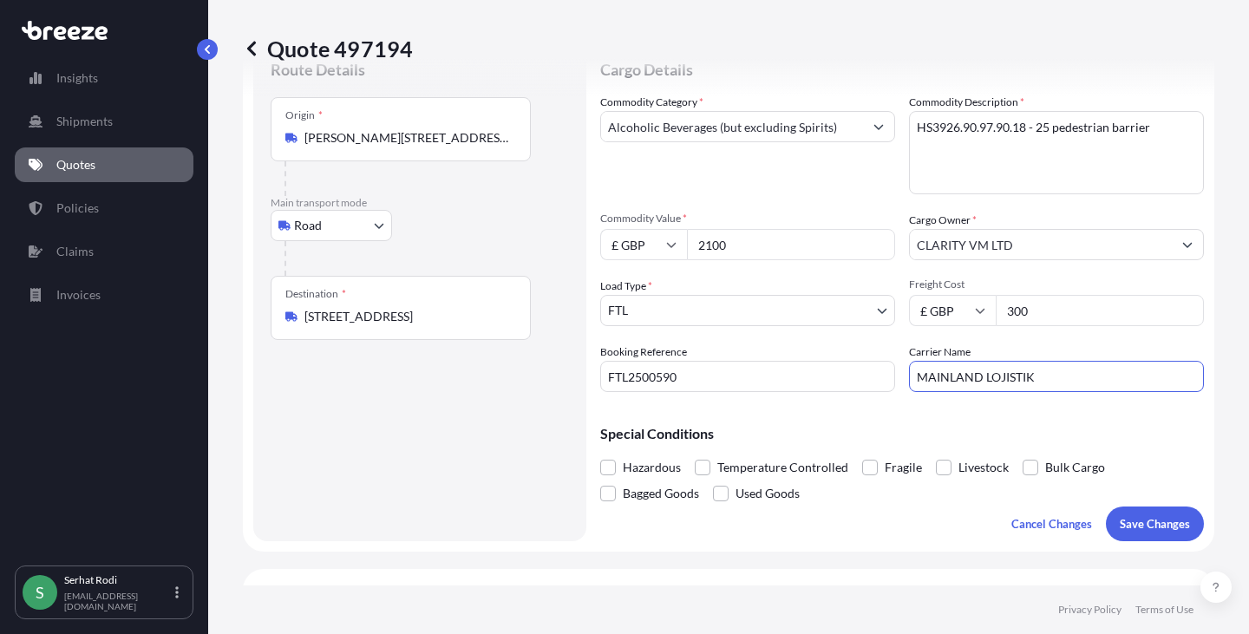
scroll to position [173, 0]
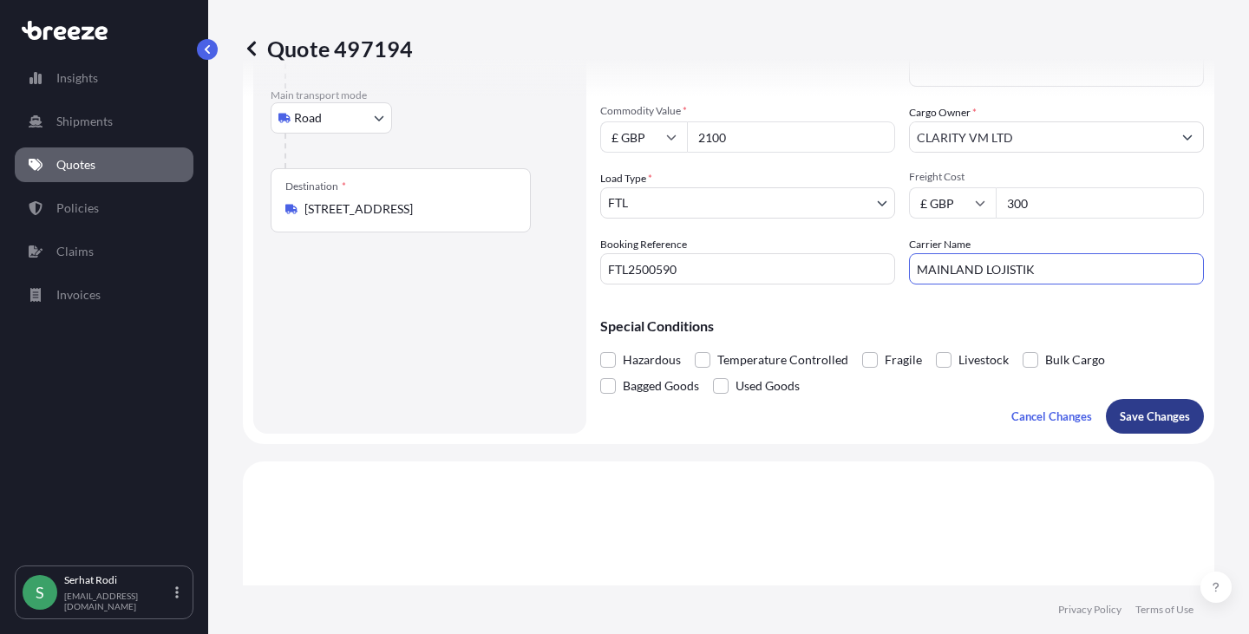
type input "MAINLAND LOJISTIK"
click at [1151, 417] on p "Save Changes" at bounding box center [1154, 416] width 70 height 17
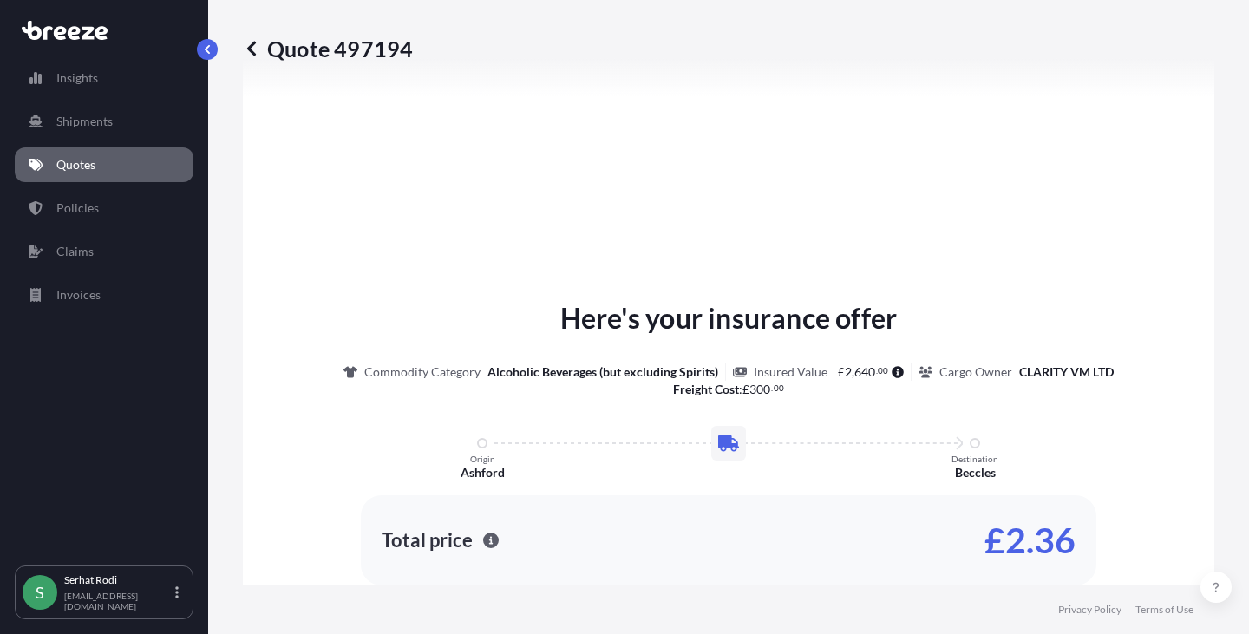
select select "Road"
select select "2"
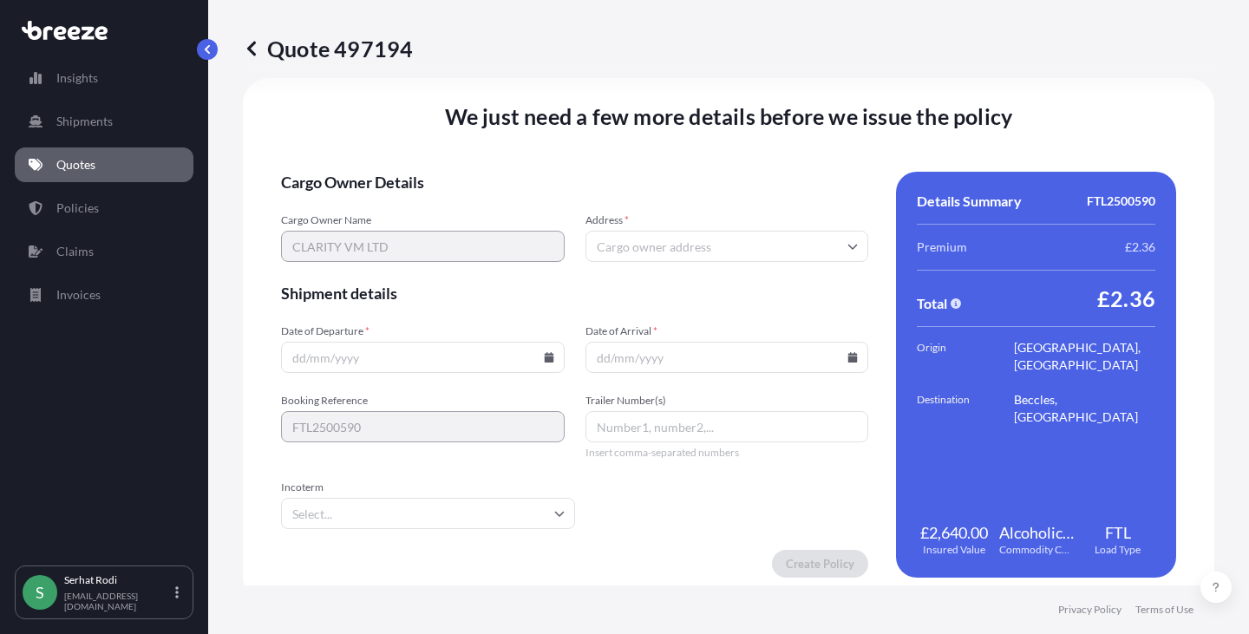
scroll to position [2163, 0]
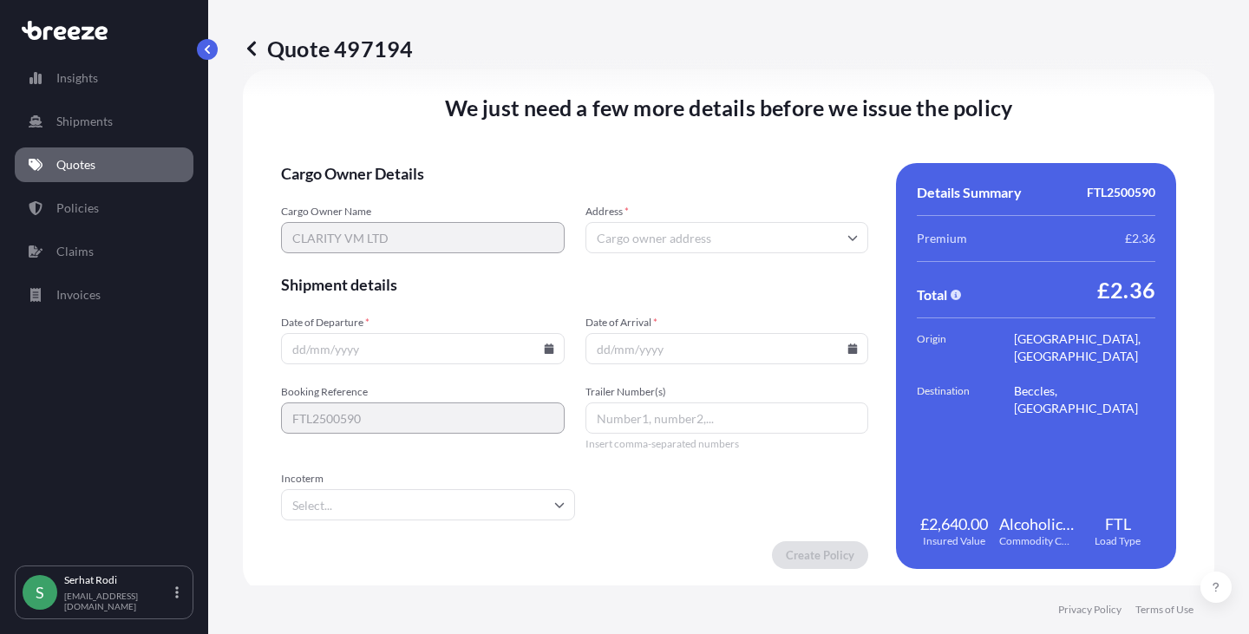
click at [373, 349] on input "Date of Departure *" at bounding box center [423, 348] width 284 height 31
click at [563, 358] on div "Date of Departure * Date of Arrival *" at bounding box center [574, 340] width 587 height 49
click at [544, 347] on icon at bounding box center [549, 348] width 10 height 10
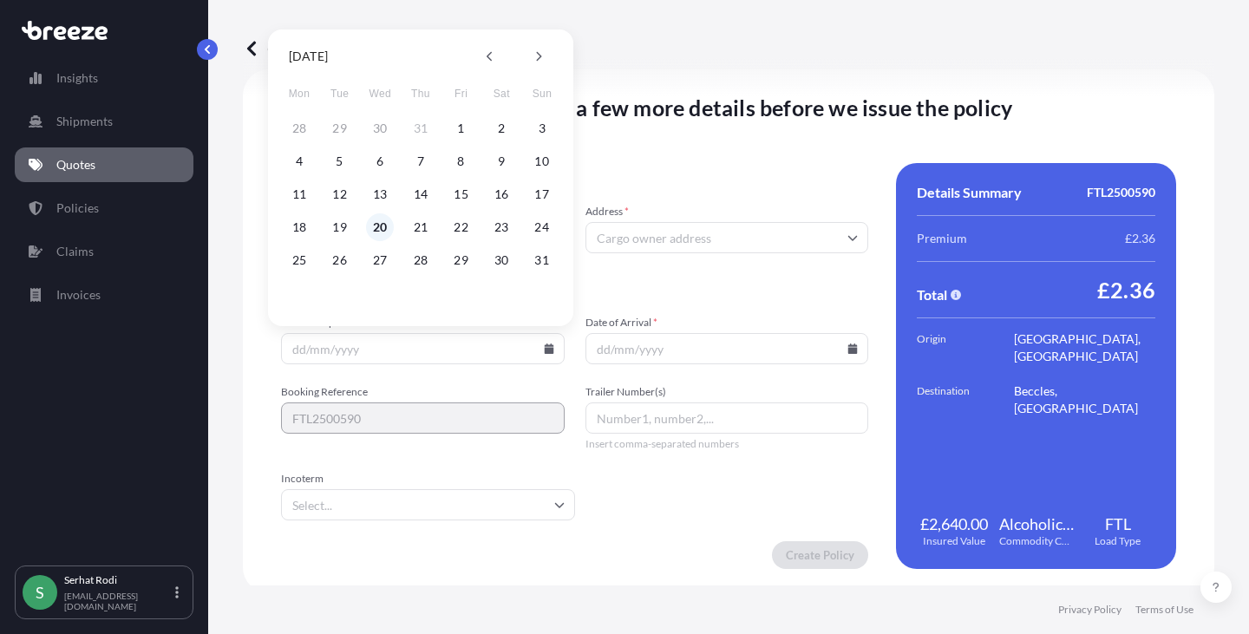
click at [382, 225] on button "20" at bounding box center [380, 227] width 28 height 28
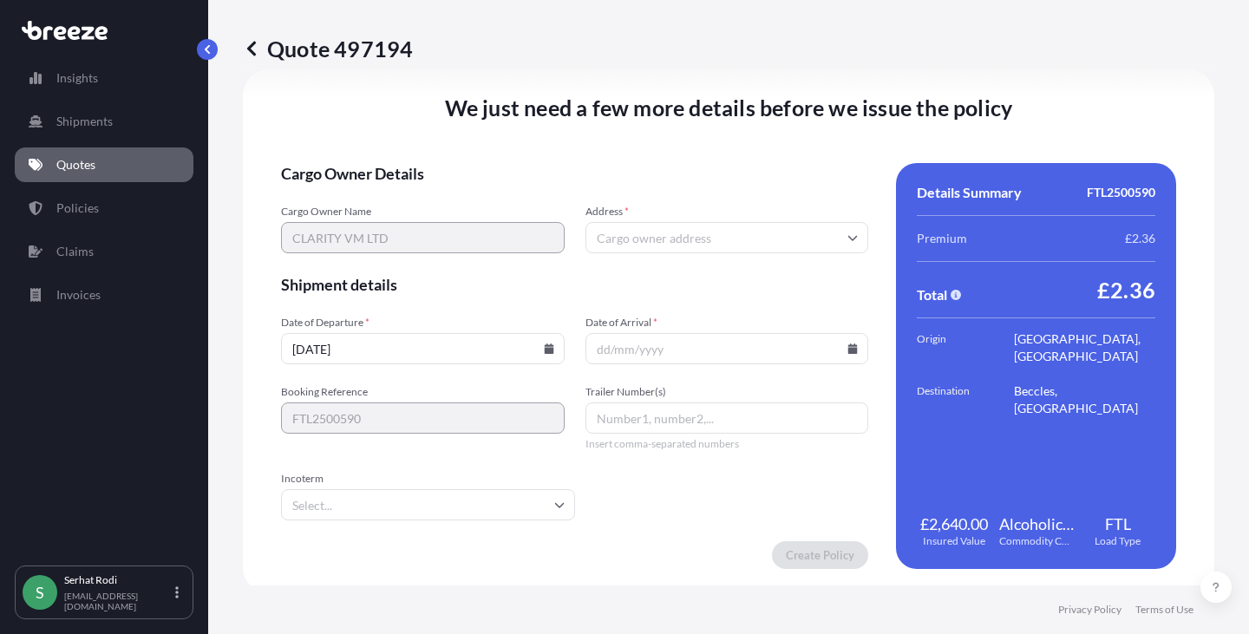
type input "[DATE]"
click at [850, 348] on input "Date of Arrival *" at bounding box center [727, 348] width 284 height 31
click at [848, 345] on icon at bounding box center [853, 348] width 10 height 10
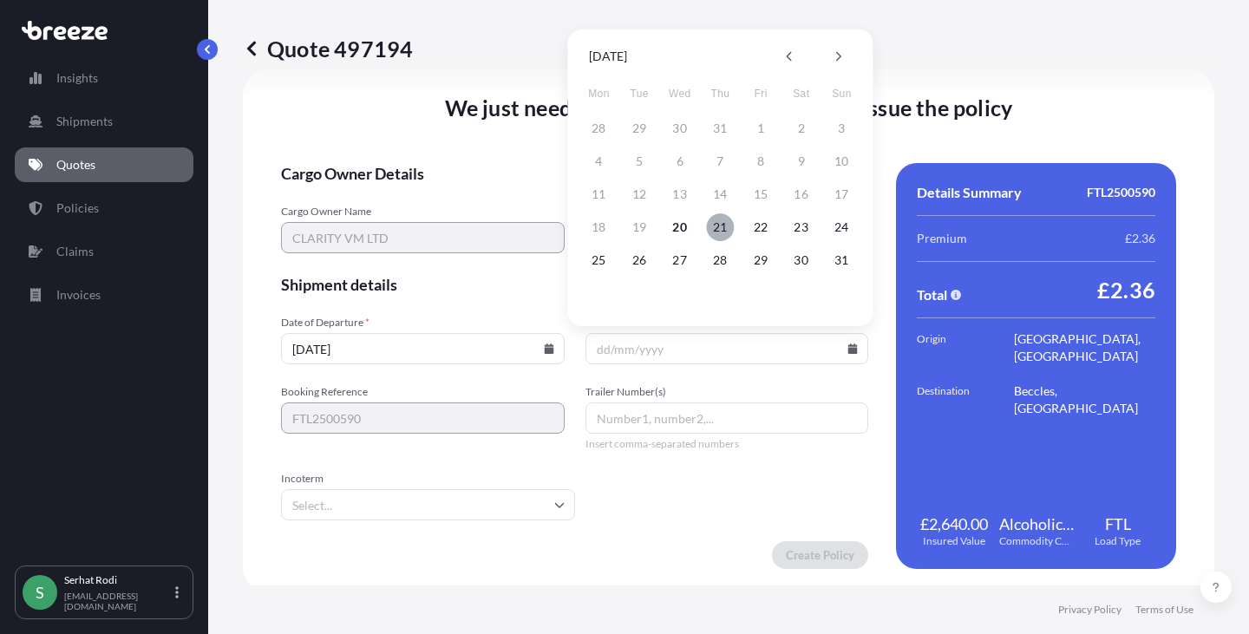
click at [720, 226] on button "21" at bounding box center [720, 227] width 28 height 28
type input "[DATE]"
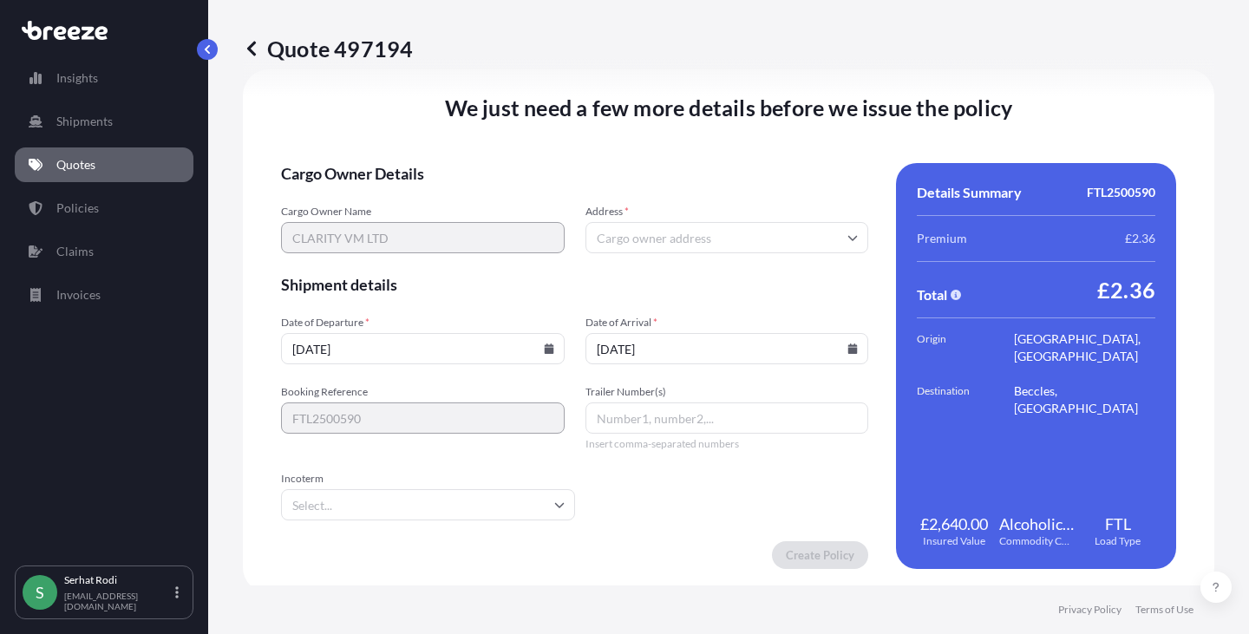
click at [545, 348] on icon at bounding box center [549, 348] width 10 height 10
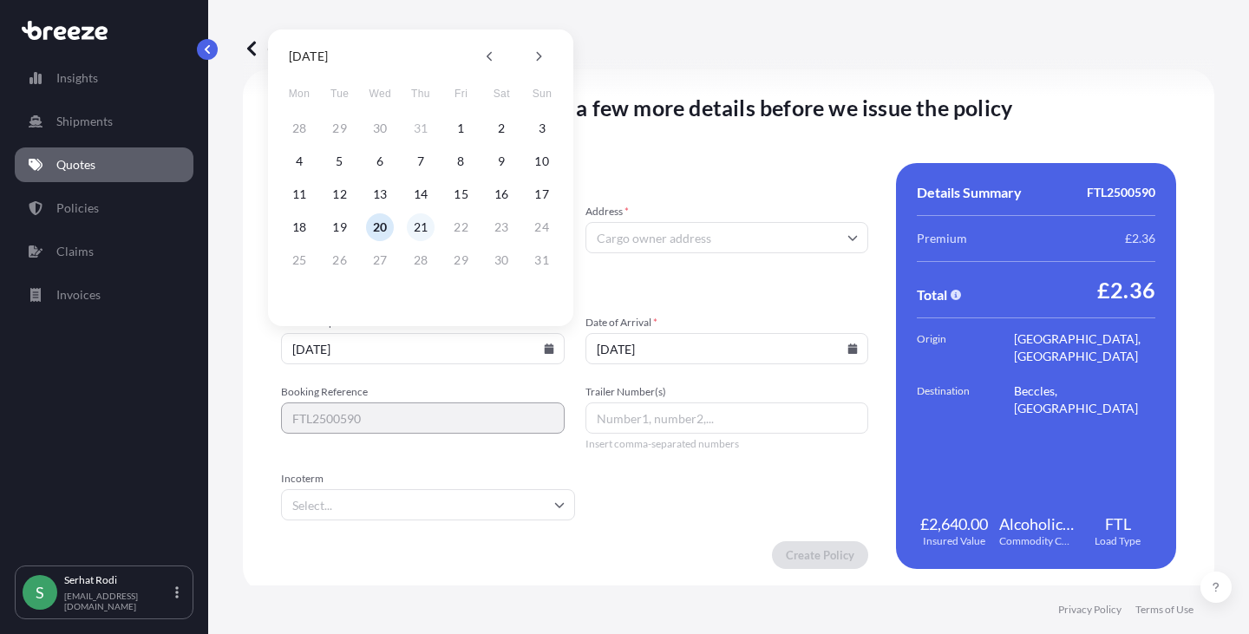
click at [421, 229] on button "21" at bounding box center [421, 227] width 28 height 28
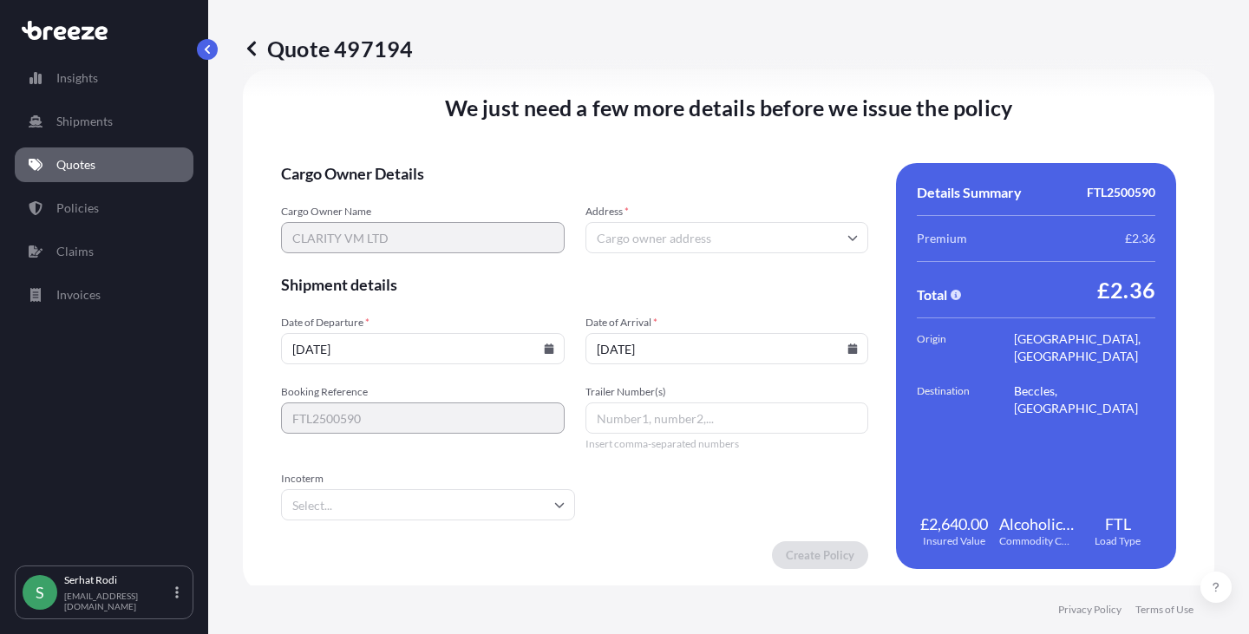
type input "[DATE]"
click at [670, 308] on form "Cargo Owner Details Cargo Owner Name CLARITY VM LTD Address * Shipment details …" at bounding box center [574, 366] width 587 height 406
click at [687, 415] on input "Trailer Number(s)" at bounding box center [727, 417] width 284 height 31
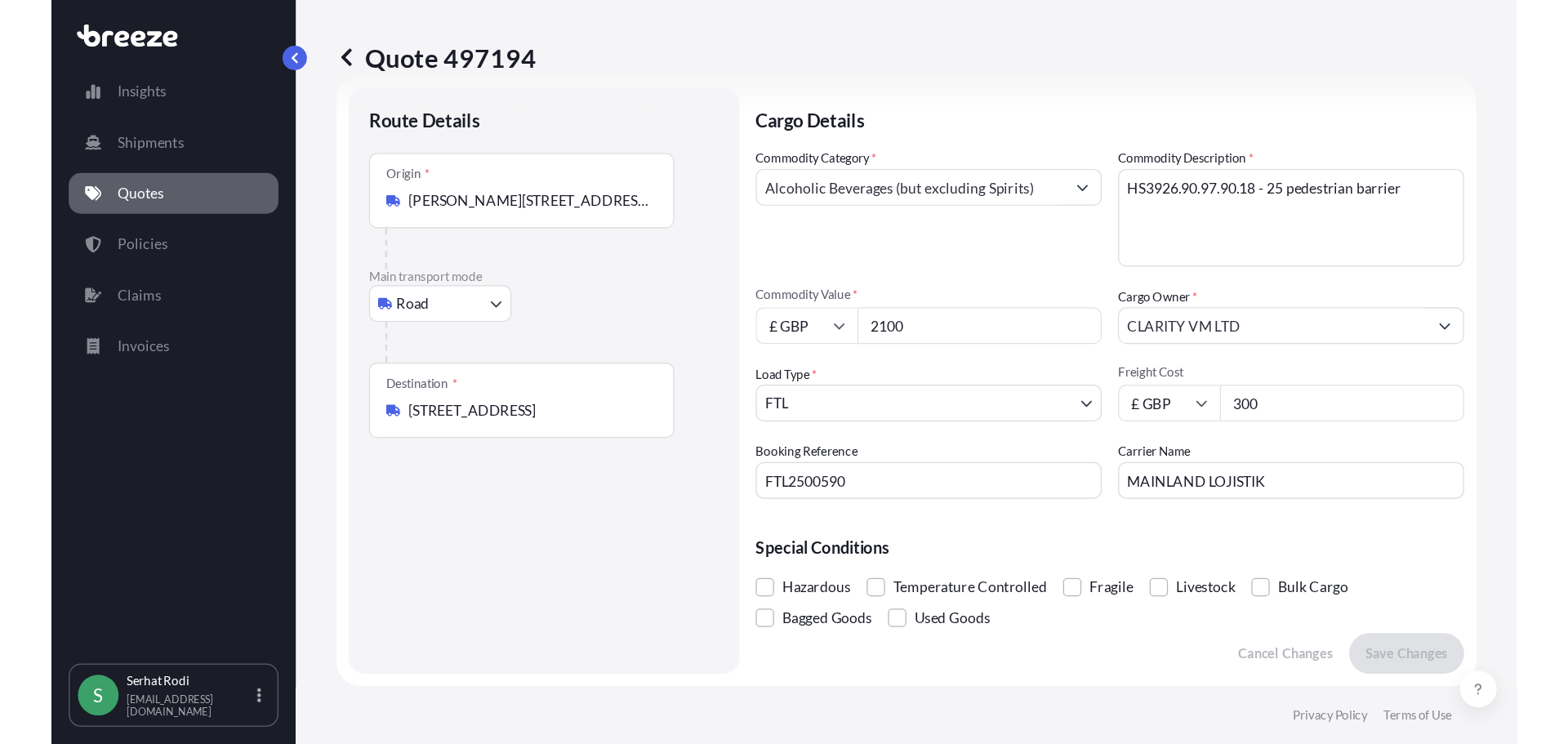
scroll to position [0, 0]
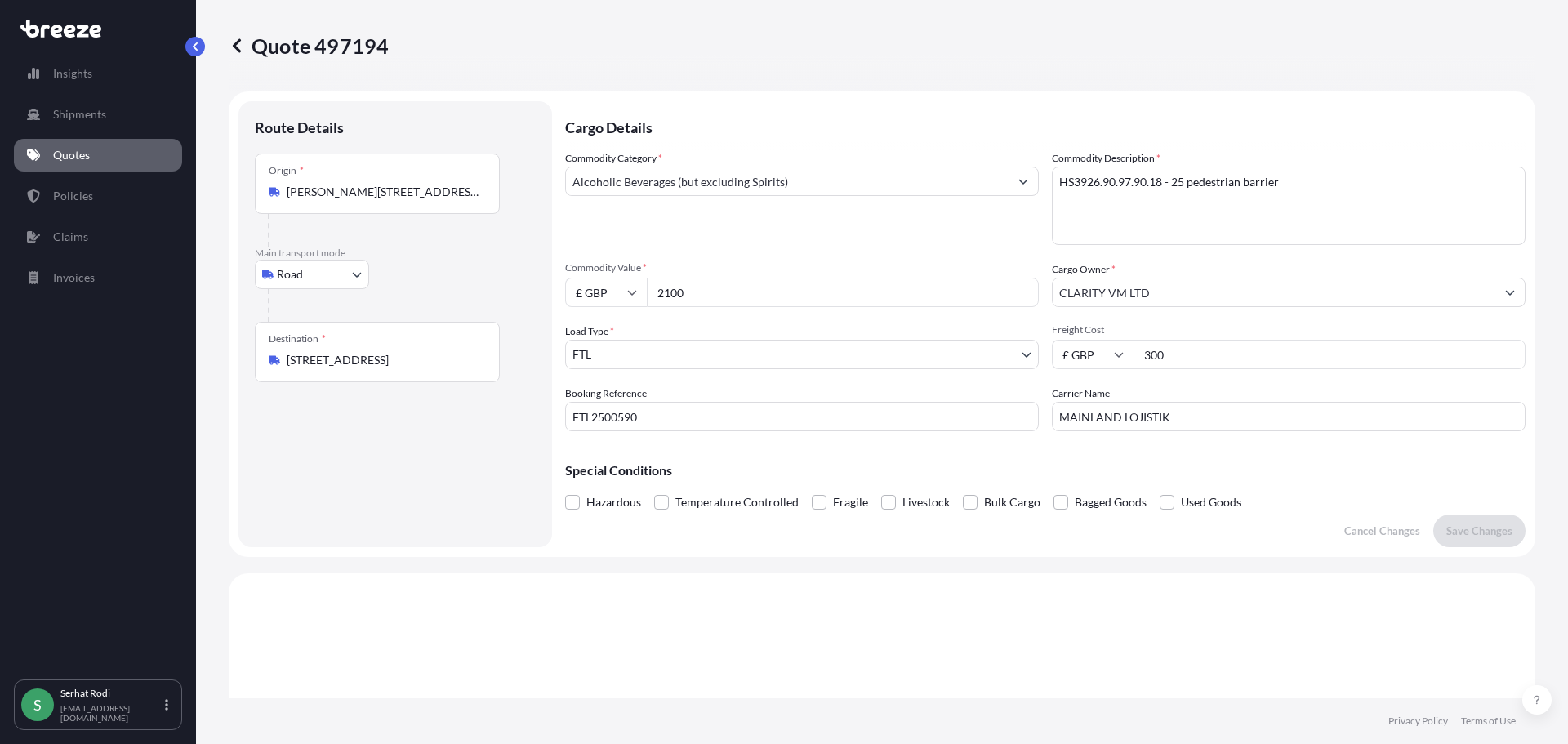
click at [87, 154] on p "Quotes" at bounding box center [71, 154] width 37 height 16
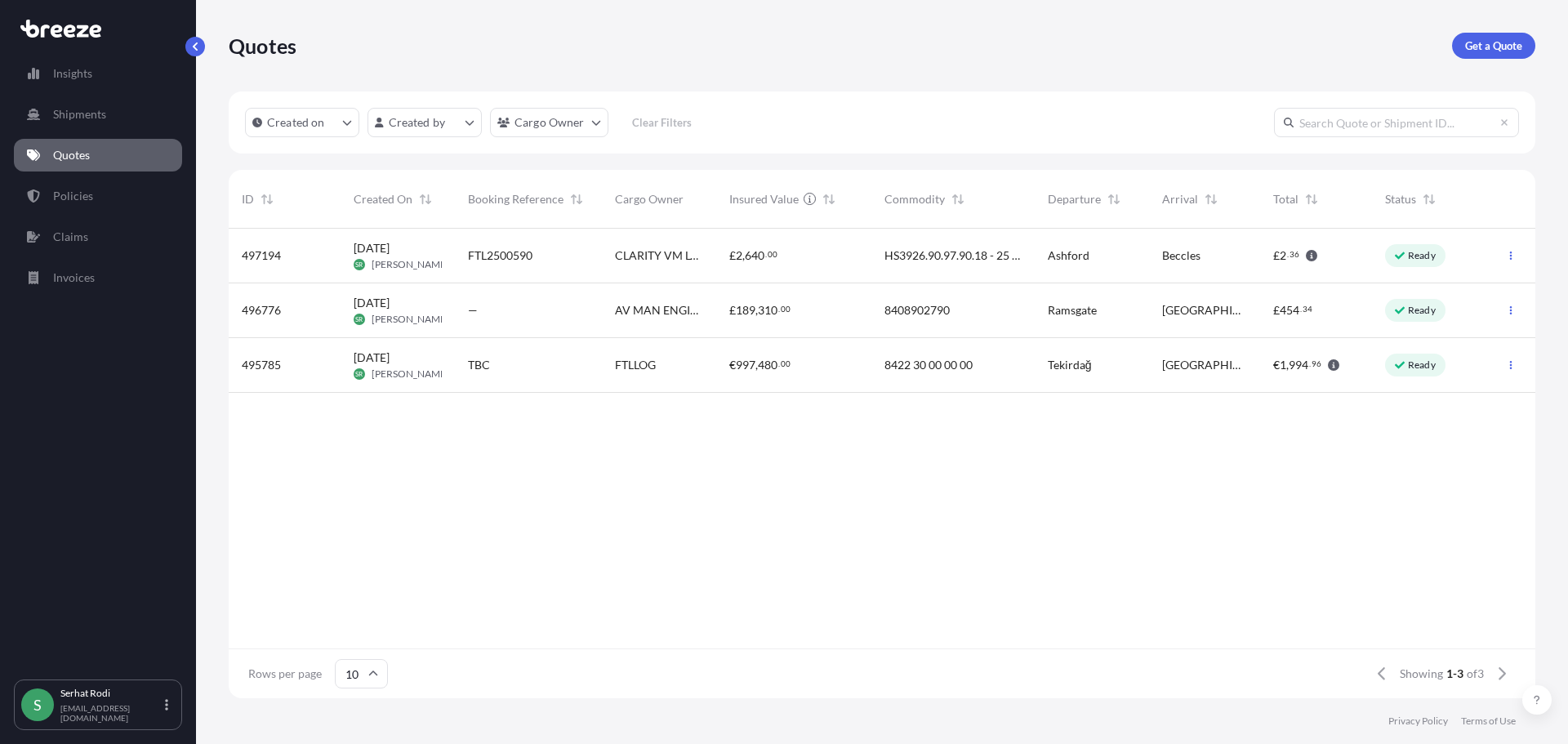
scroll to position [466, 1294]
click at [682, 250] on span "CLARITY VM LTD" at bounding box center [659, 255] width 89 height 16
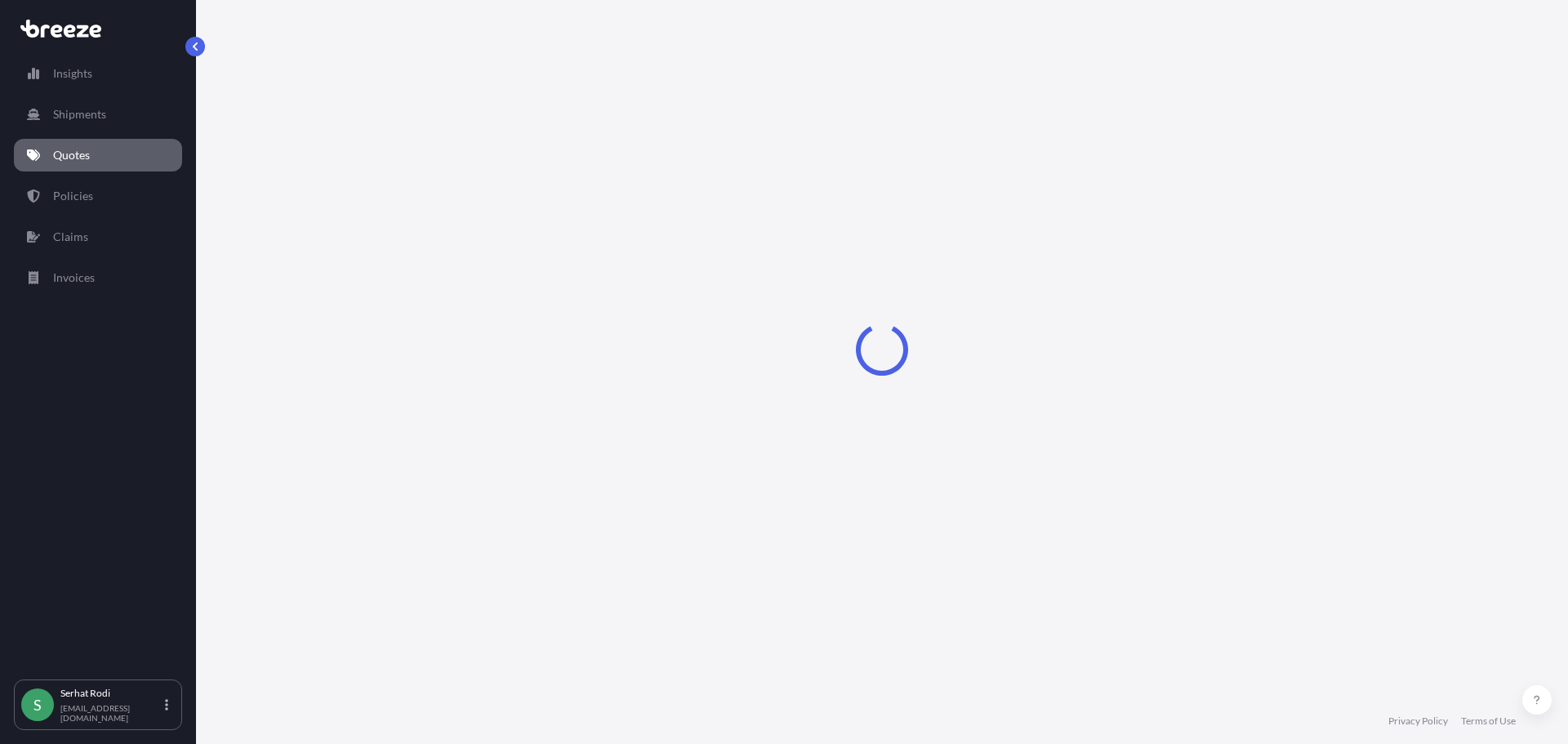
select select "Road"
select select "2"
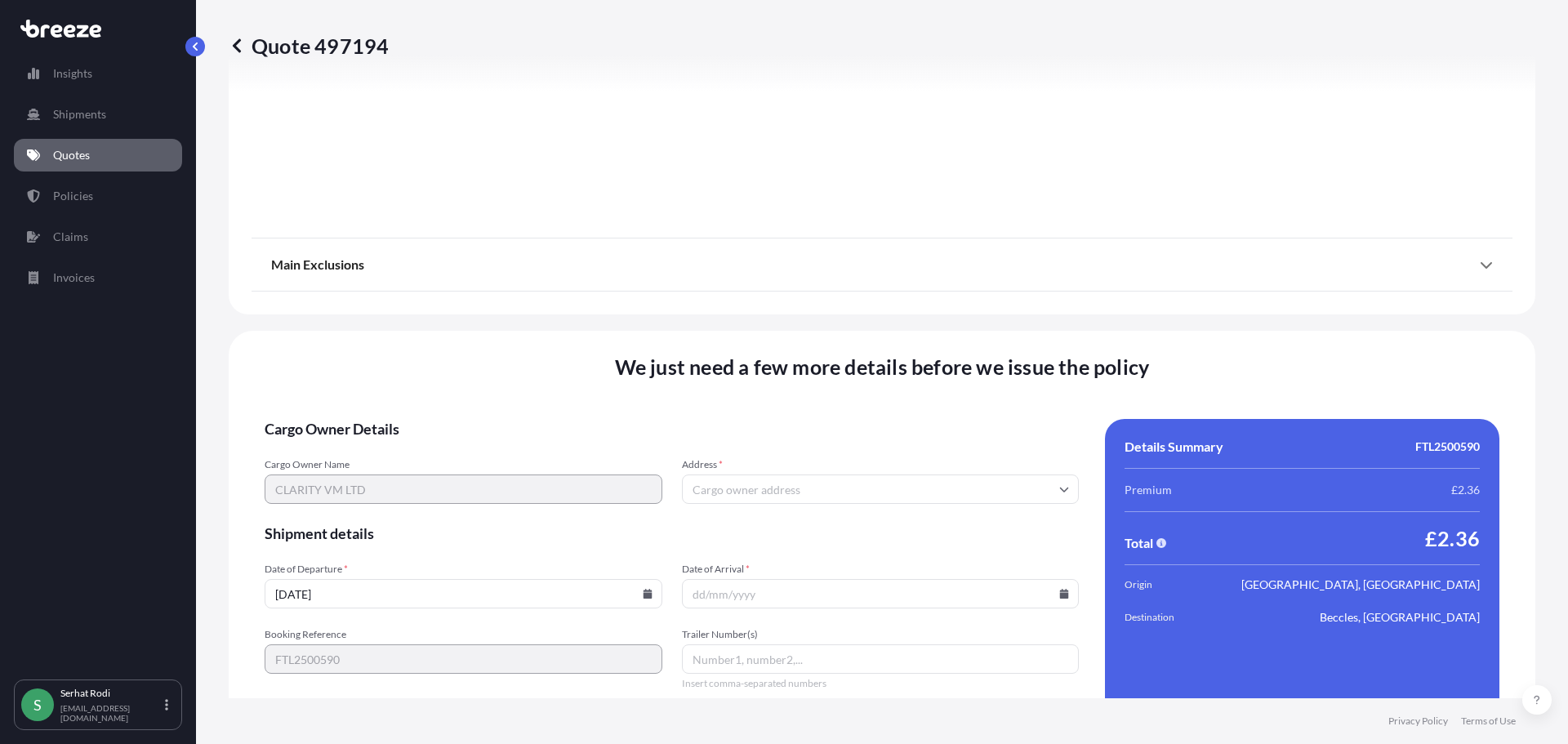
scroll to position [1848, 0]
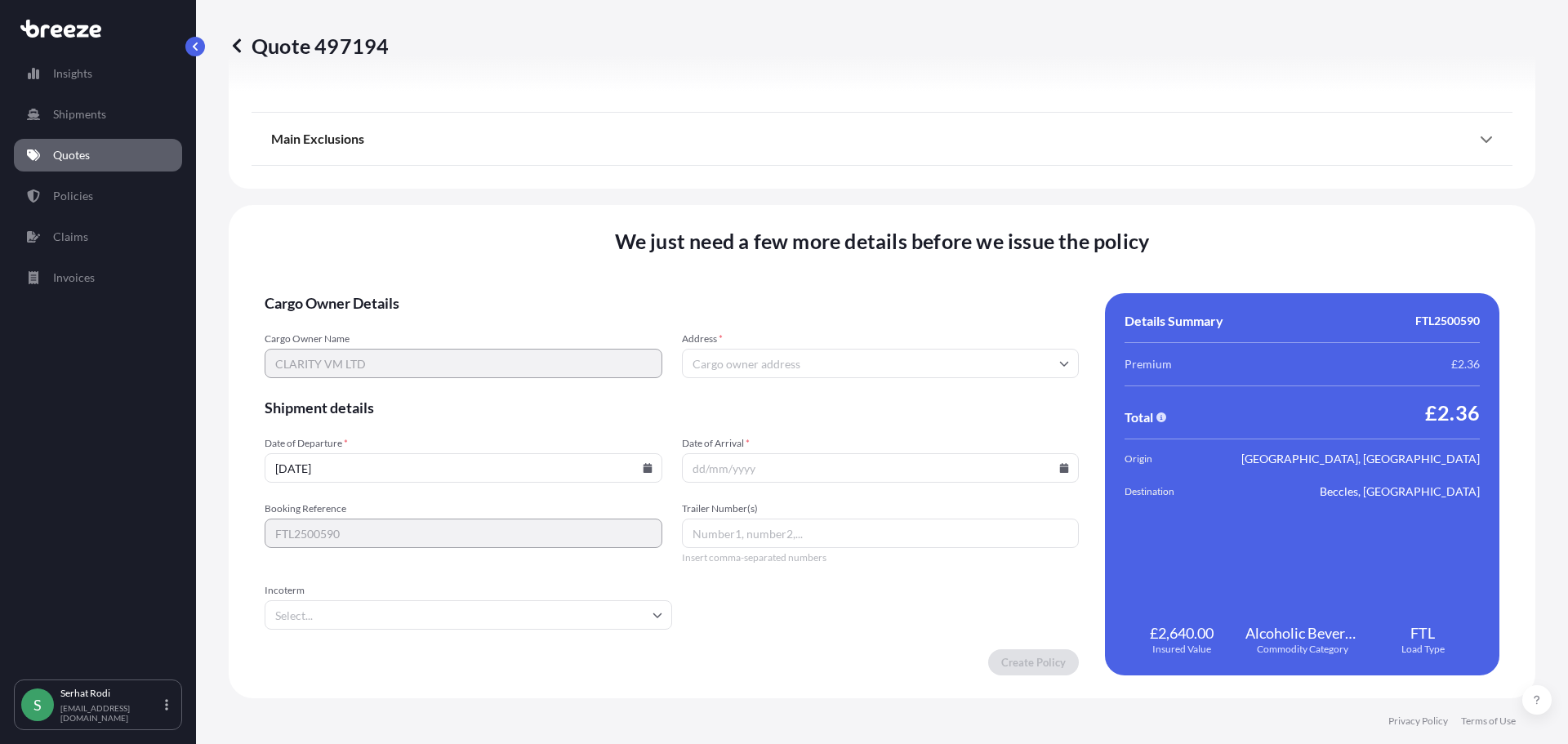
click at [729, 477] on input "Date of Arrival *" at bounding box center [881, 467] width 397 height 29
click at [720, 471] on input "Date of Arrival *" at bounding box center [881, 467] width 397 height 29
click at [691, 465] on input "Date of Arrival *" at bounding box center [881, 467] width 397 height 29
click at [1060, 470] on icon at bounding box center [1065, 468] width 9 height 9
click at [642, 467] on icon at bounding box center [647, 468] width 9 height 9
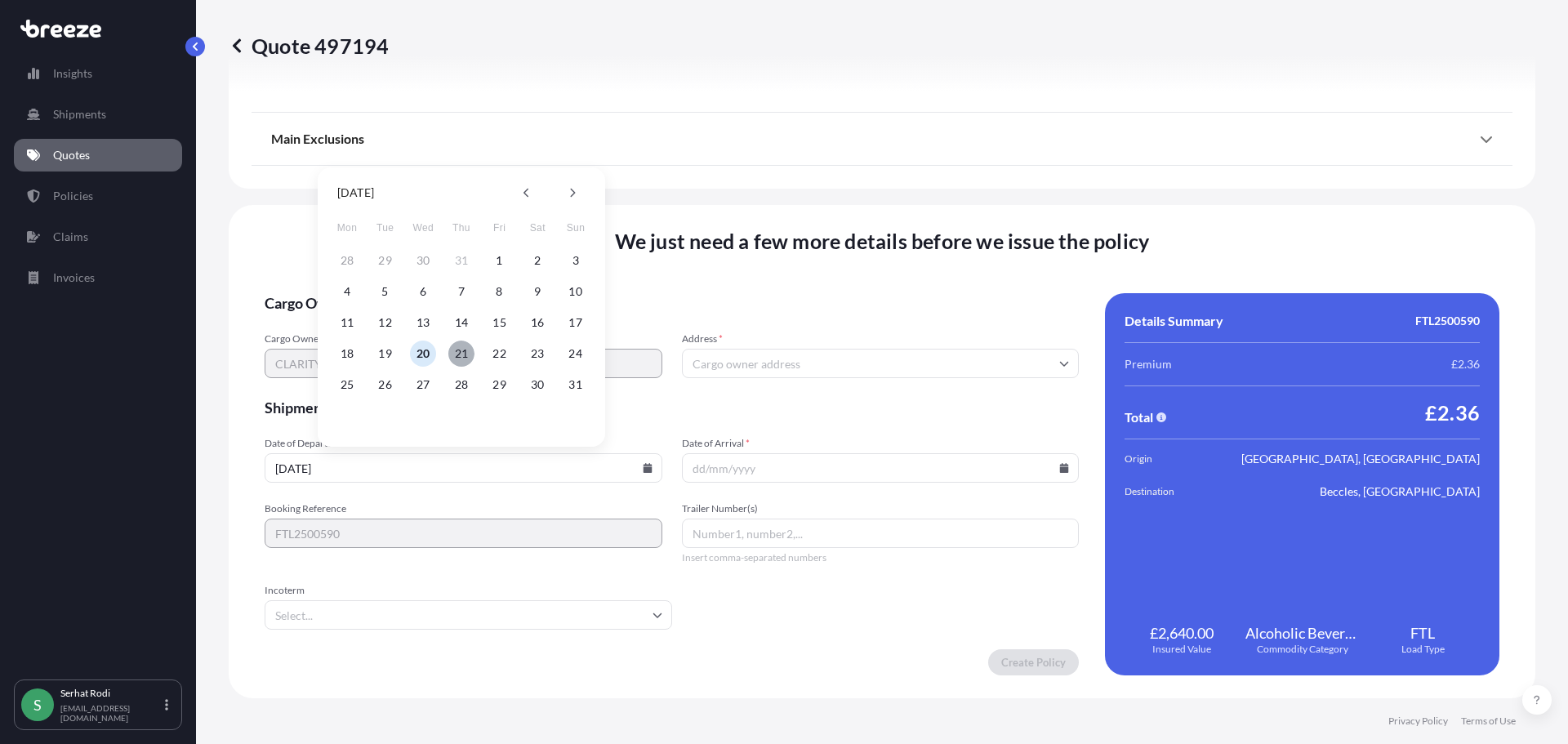
click at [461, 357] on button "21" at bounding box center [461, 354] width 26 height 26
type input "[DATE]"
click at [1066, 464] on input "Date of Arrival *" at bounding box center [881, 467] width 397 height 29
click at [1060, 470] on icon at bounding box center [1065, 468] width 9 height 9
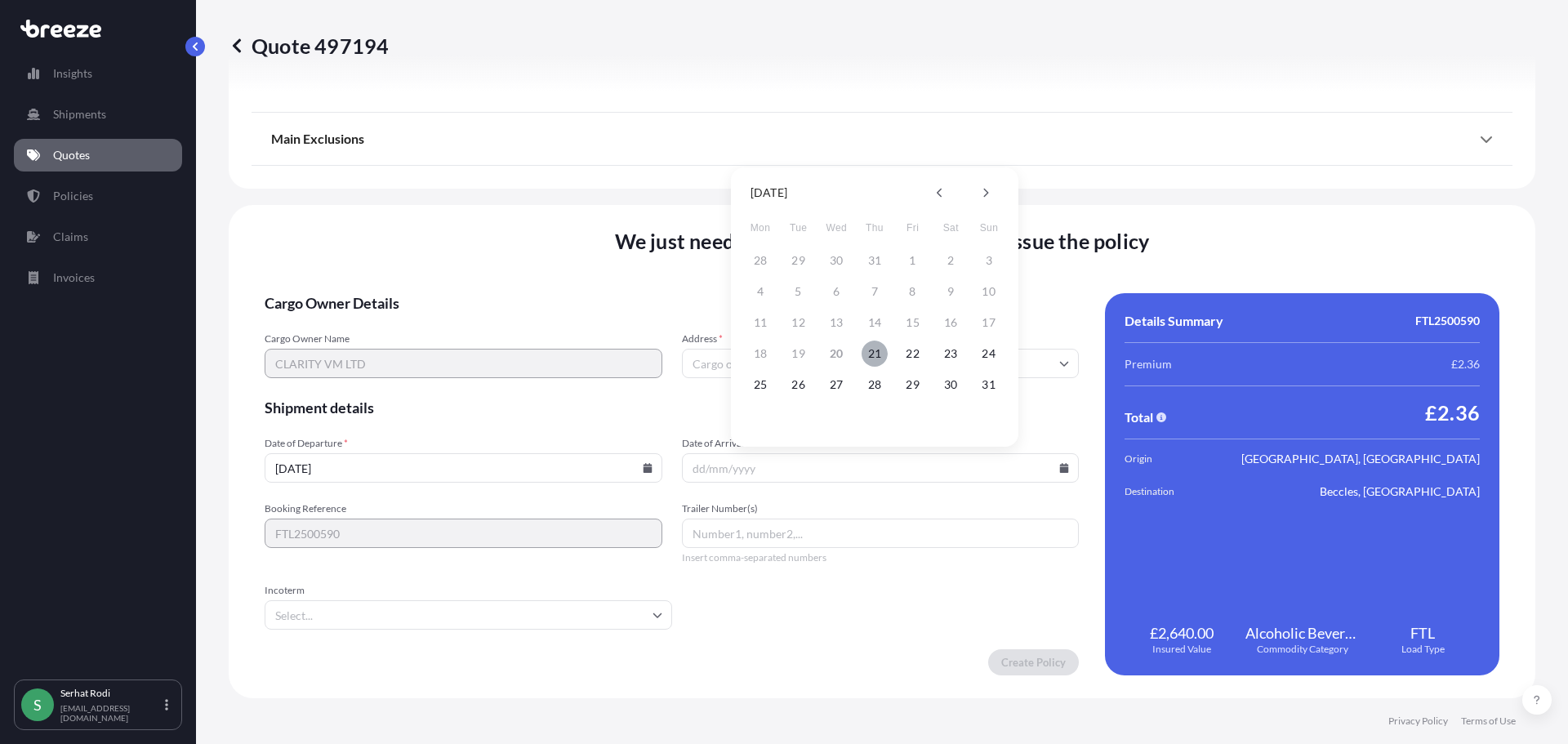
click at [872, 359] on button "21" at bounding box center [875, 354] width 26 height 26
type input "[DATE]"
click at [750, 538] on input "Trailer Number(s)" at bounding box center [881, 533] width 397 height 29
click at [766, 365] on input "Address *" at bounding box center [881, 363] width 397 height 29
click at [733, 532] on input "Trailer Number(s)" at bounding box center [881, 533] width 397 height 29
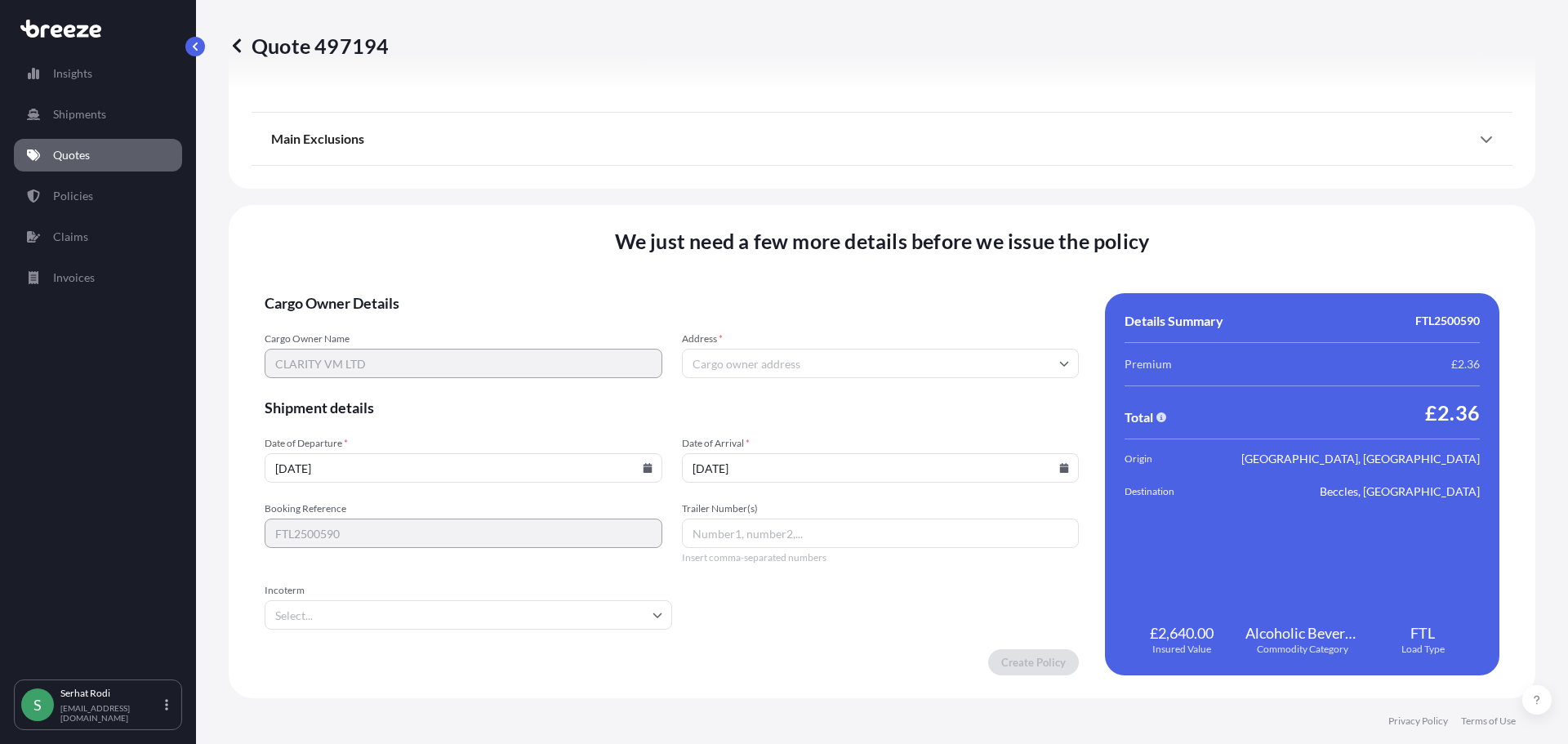
paste input "SB66LPY"
click at [716, 538] on input "SB66LPY" at bounding box center [881, 533] width 397 height 29
type input "SB66 LPY"
click at [746, 361] on input "Address *" at bounding box center [881, 363] width 397 height 29
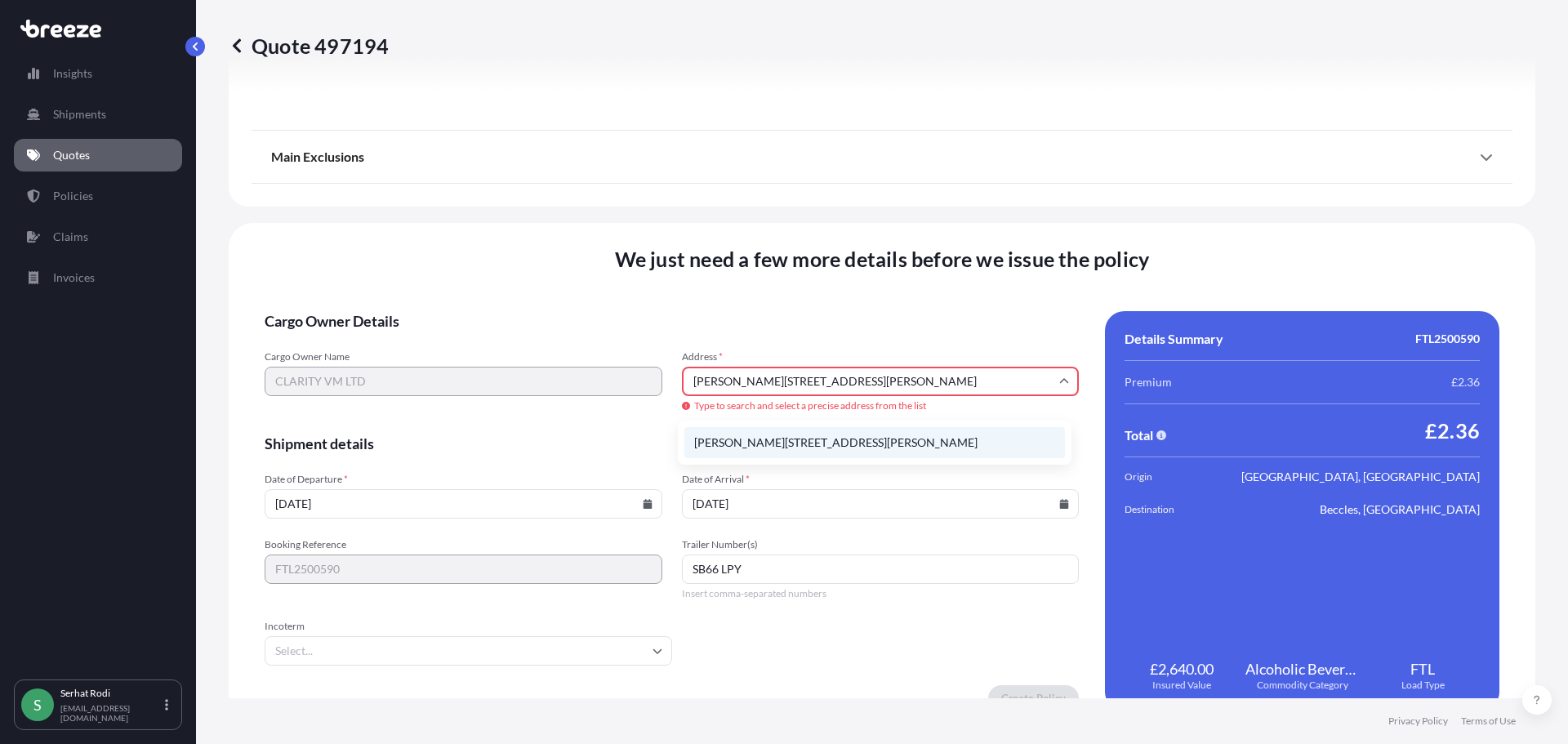
click at [879, 449] on li "[PERSON_NAME][STREET_ADDRESS][PERSON_NAME]" at bounding box center [875, 443] width 380 height 31
type input "[PERSON_NAME][STREET_ADDRESS]"
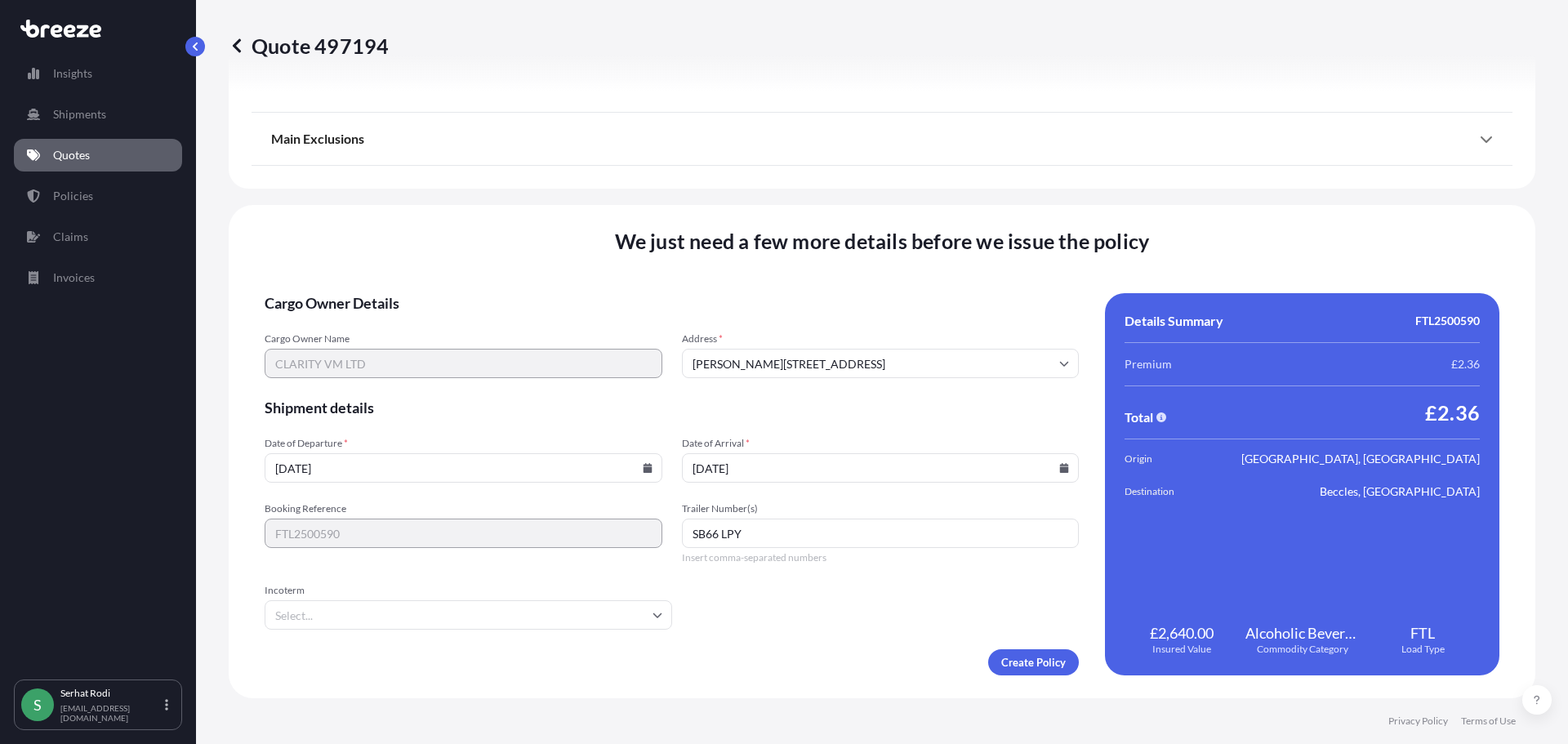
click at [634, 615] on input "Incoterm" at bounding box center [468, 614] width 408 height 29
click at [396, 507] on ul "CFR CIF CIP CPT DAP DDP DPU EXW FAS FCA FOB" at bounding box center [466, 464] width 390 height 374
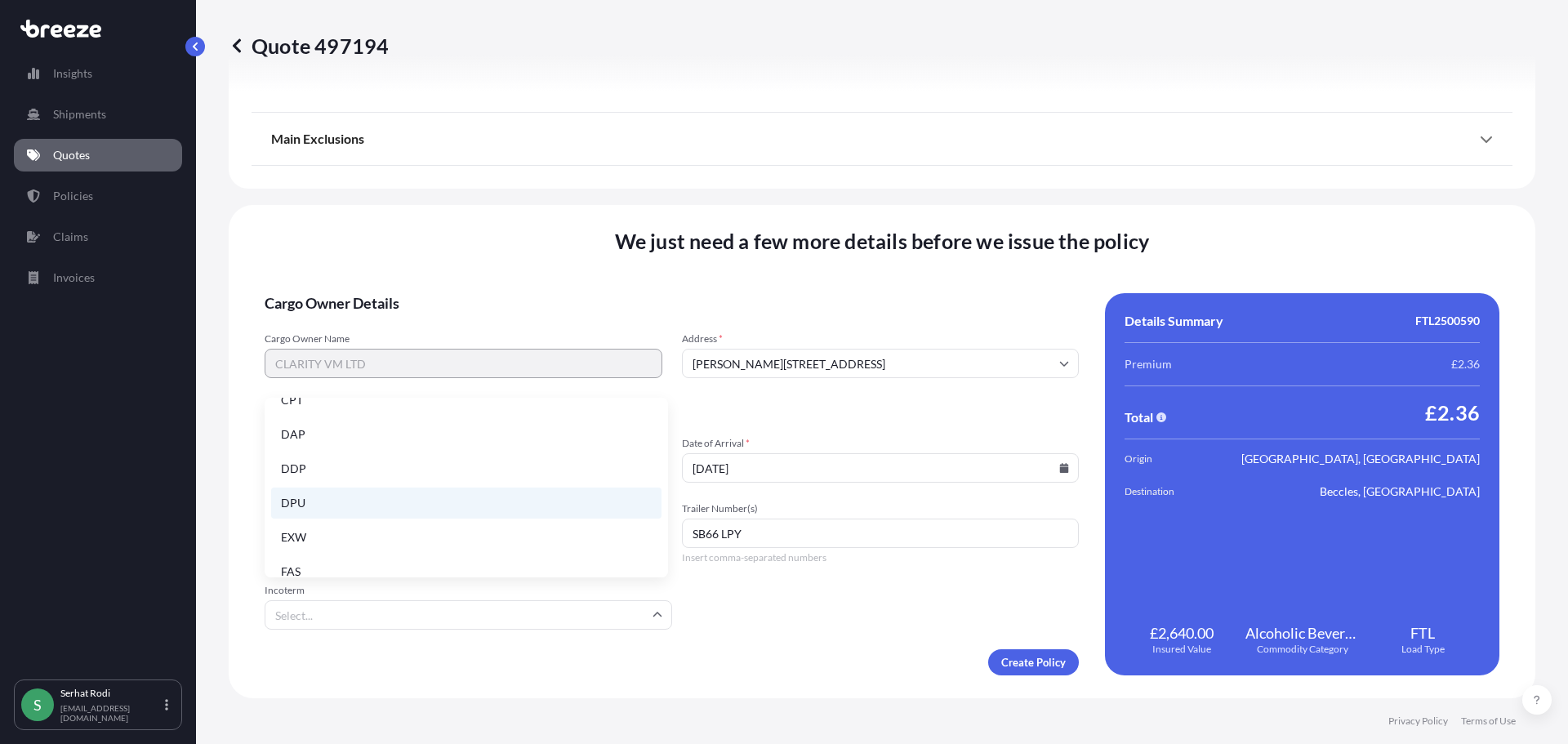
scroll to position [163, 0]
click at [359, 505] on li "EXW" at bounding box center [466, 496] width 390 height 31
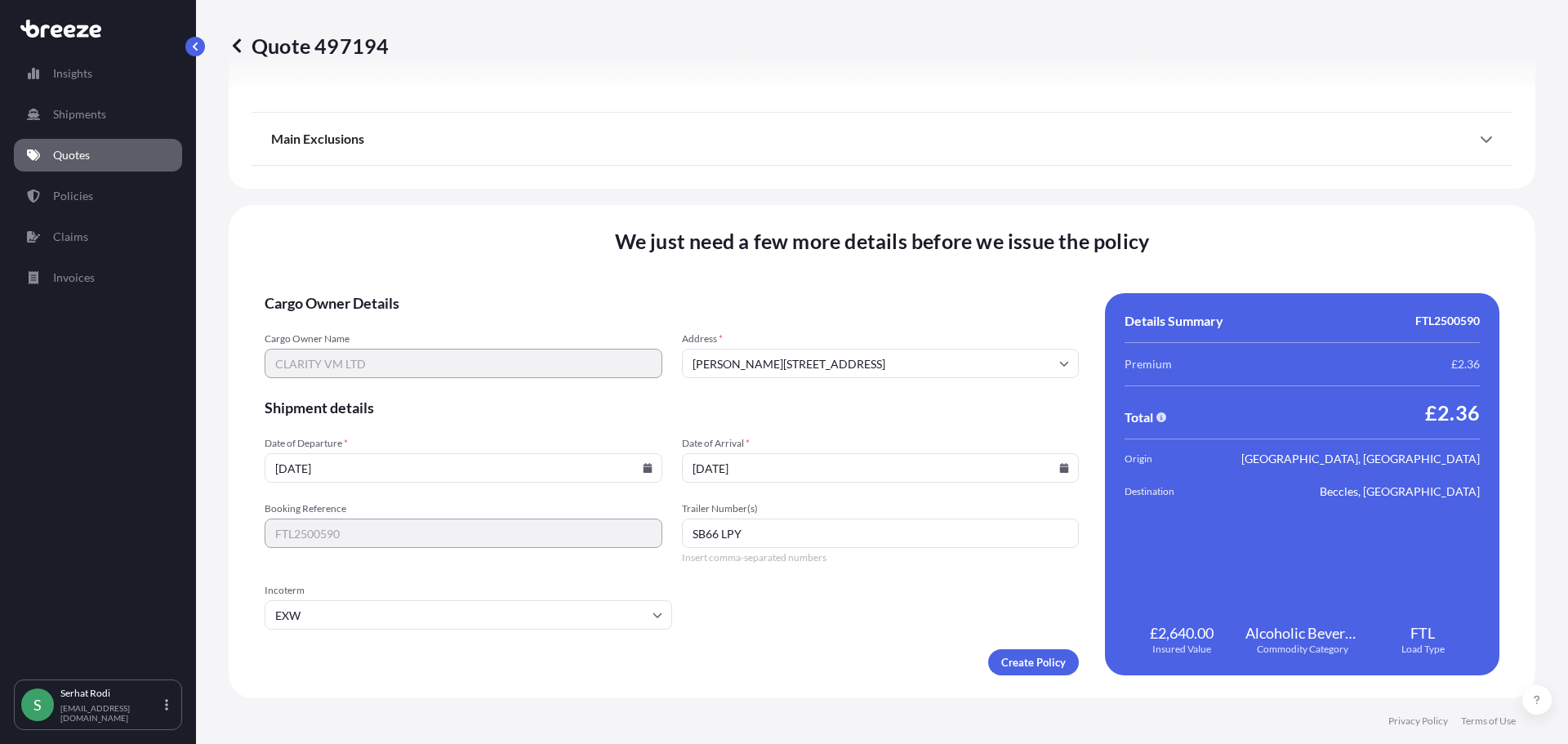
click at [822, 693] on div "We just need a few more details before we issue the policy Cargo Owner Details …" at bounding box center [881, 452] width 1306 height 493
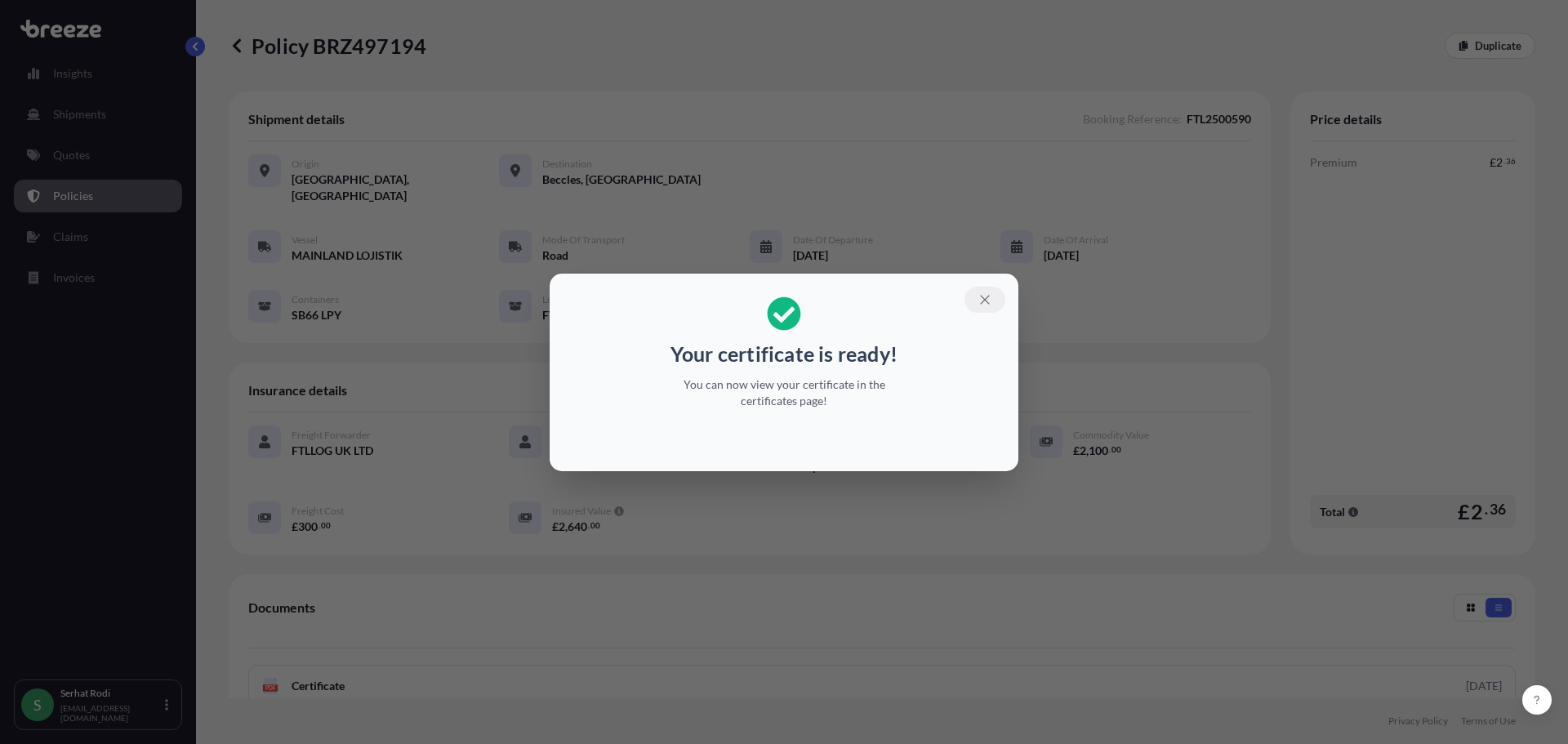
click at [981, 303] on icon "button" at bounding box center [985, 299] width 9 height 9
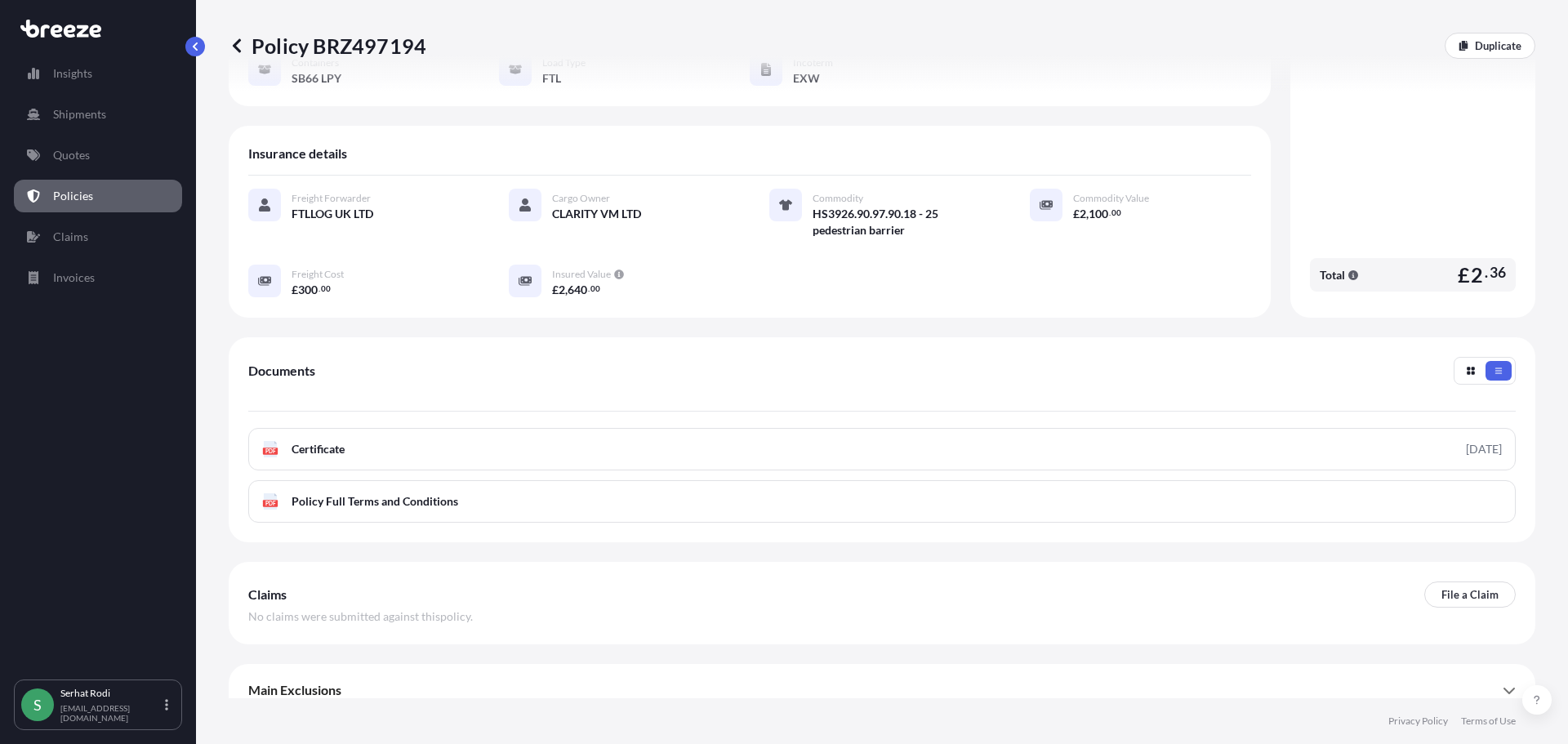
scroll to position [238, 0]
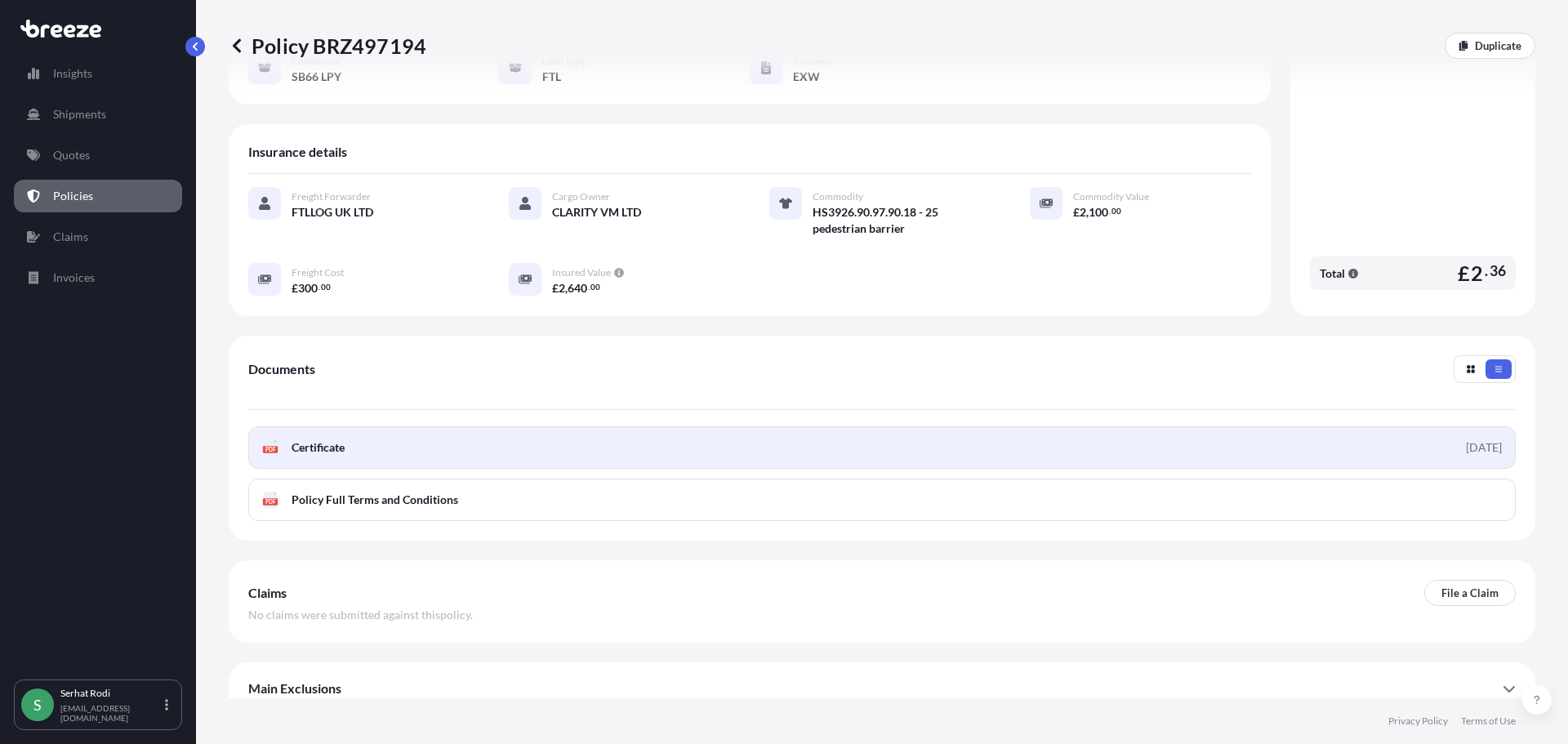
click at [411, 434] on link "PDF Certificate [DATE]" at bounding box center [882, 447] width 1268 height 42
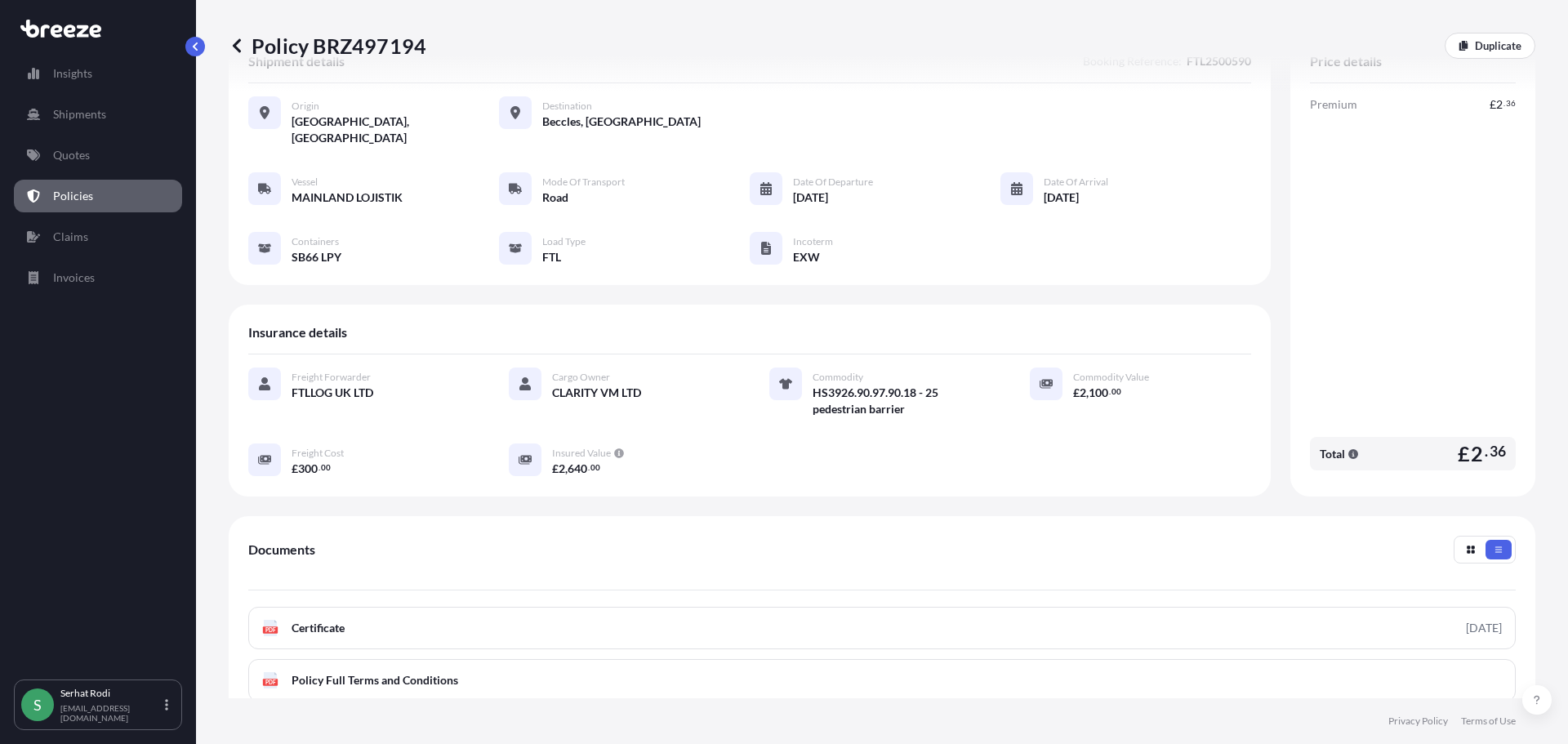
scroll to position [0, 0]
